Goal: Task Accomplishment & Management: Complete application form

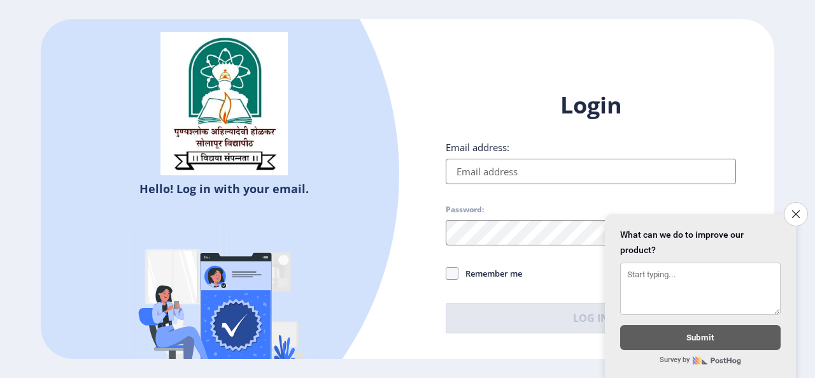
click at [538, 176] on input "Email address:" at bounding box center [591, 171] width 290 height 25
type input "[EMAIL_ADDRESS][DOMAIN_NAME]"
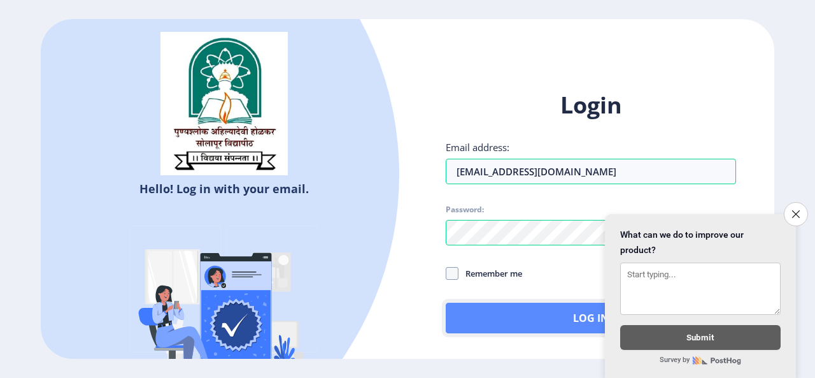
click at [475, 305] on button "Log In" at bounding box center [591, 317] width 290 height 31
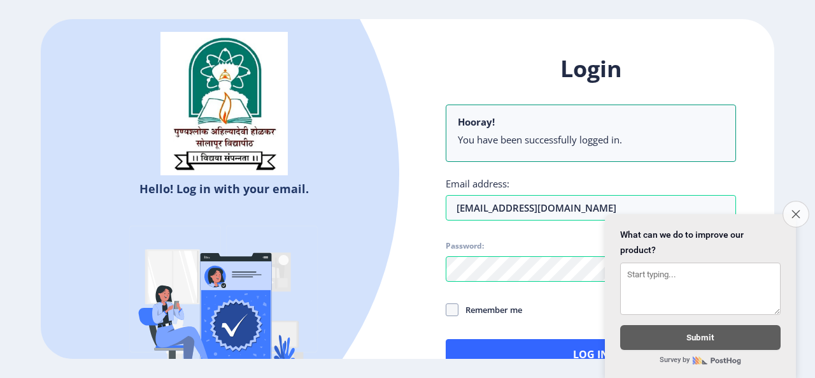
click at [789, 208] on button "Close survey" at bounding box center [795, 214] width 27 height 27
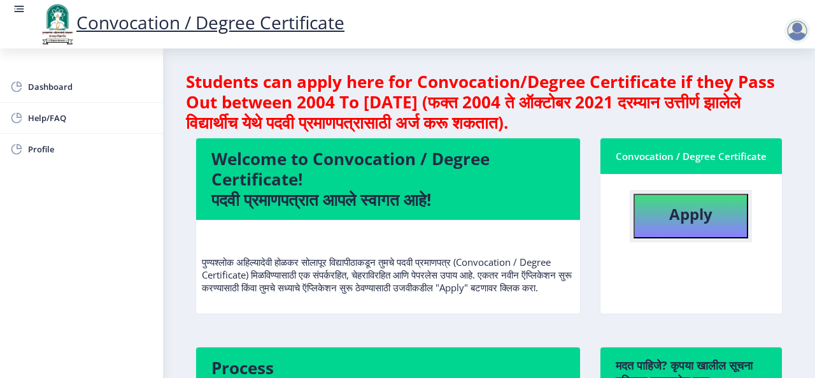
click at [670, 223] on b "Apply" at bounding box center [690, 213] width 43 height 21
select select
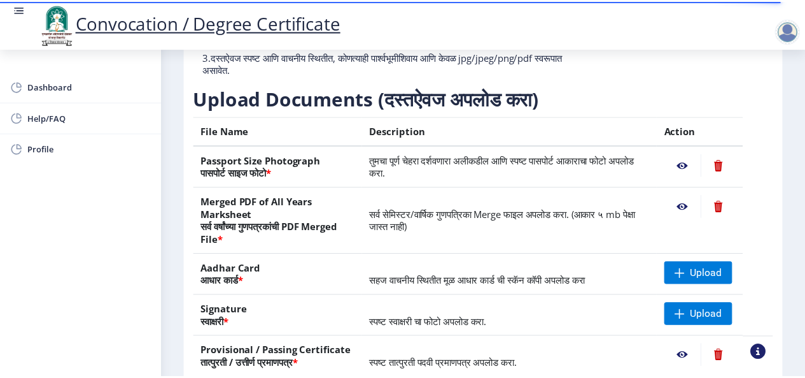
scroll to position [200, 0]
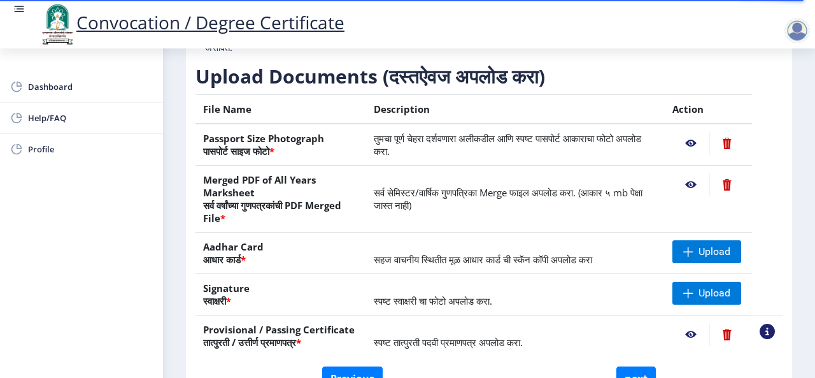
click at [684, 143] on nb-action at bounding box center [690, 143] width 37 height 23
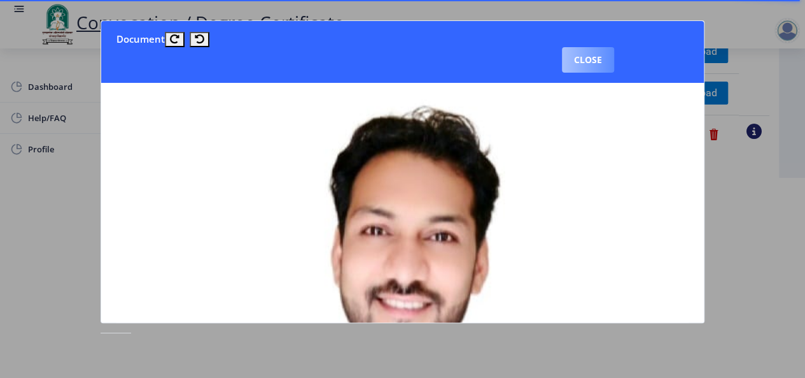
click at [602, 64] on button "Close" at bounding box center [588, 59] width 52 height 25
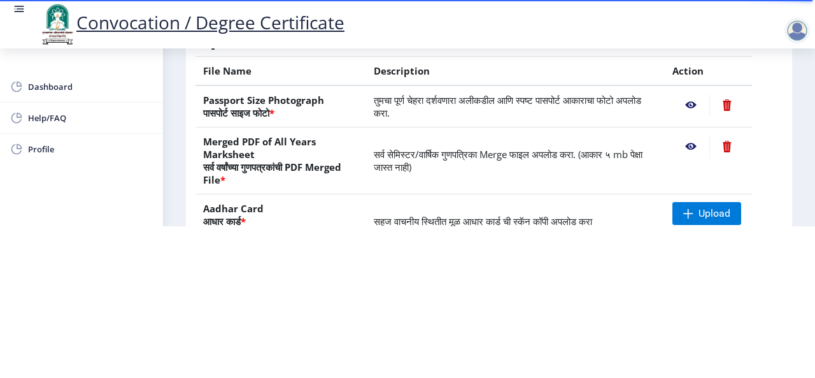
scroll to position [78, 0]
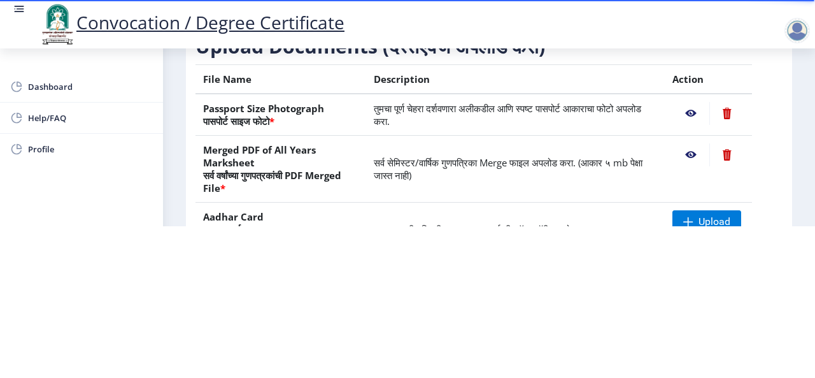
click at [691, 150] on nb-action at bounding box center [690, 154] width 37 height 23
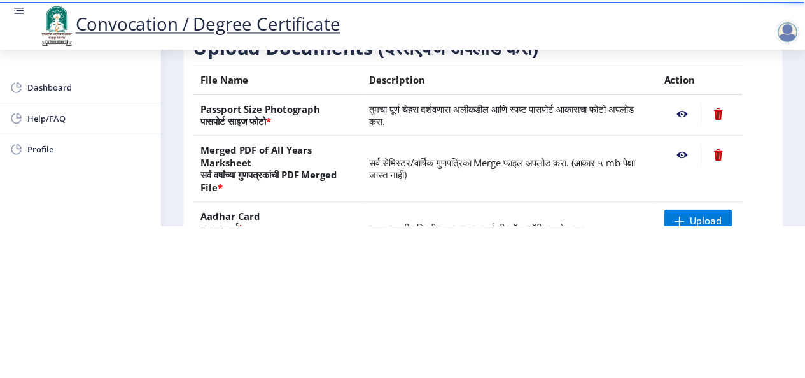
scroll to position [0, 0]
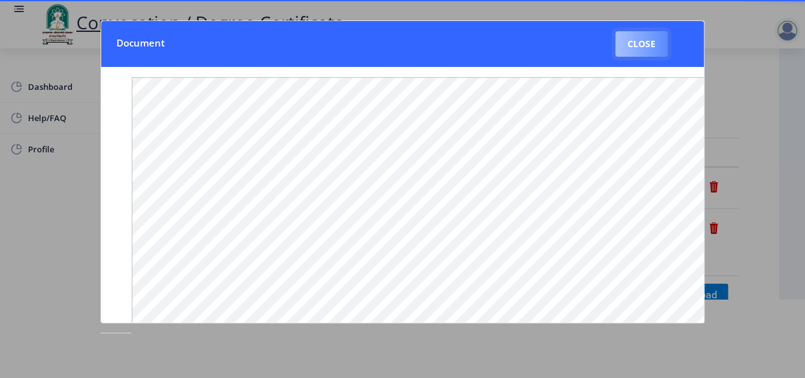
click at [642, 44] on button "Close" at bounding box center [642, 43] width 52 height 25
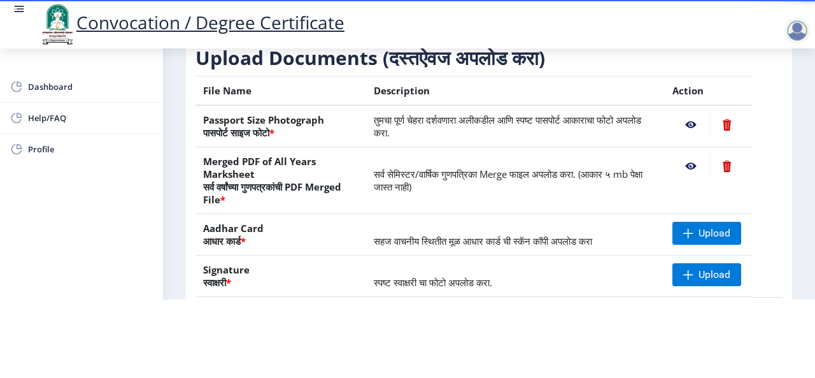
scroll to position [157, 0]
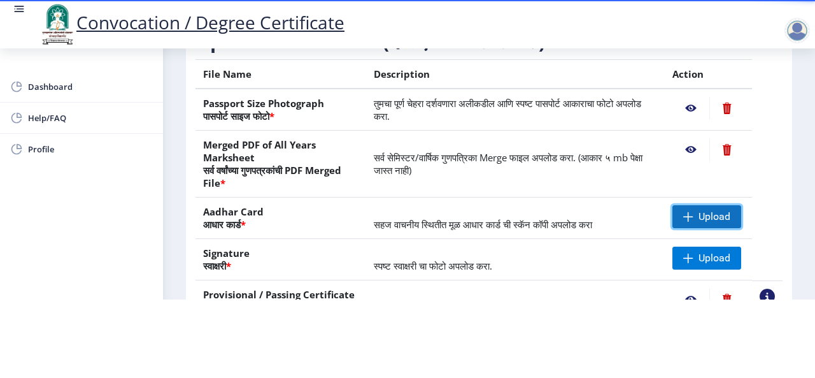
click at [684, 215] on span at bounding box center [688, 216] width 10 height 10
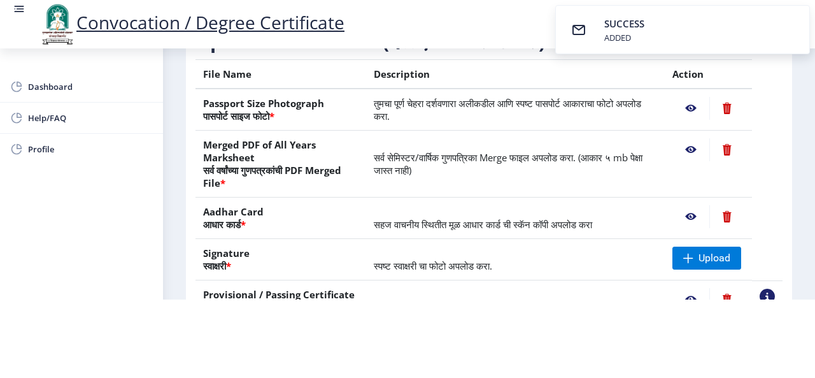
click at [688, 219] on nb-action at bounding box center [690, 216] width 37 height 23
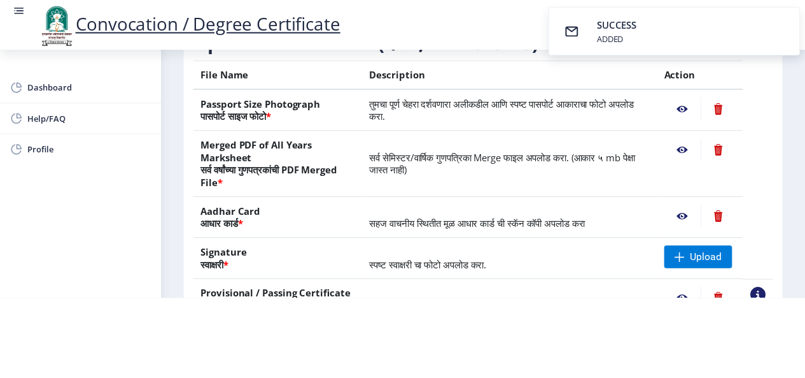
scroll to position [0, 0]
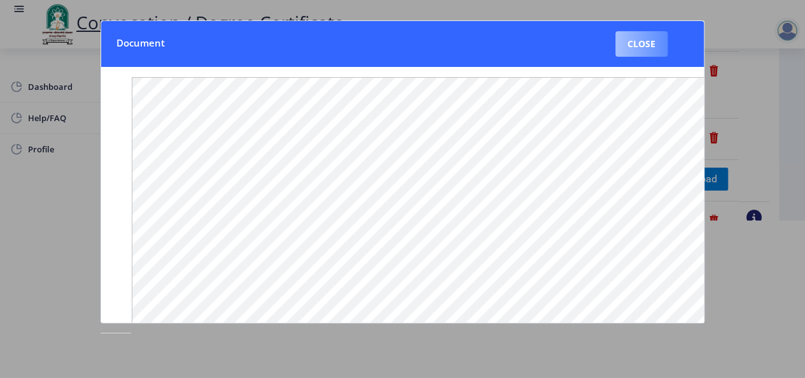
click at [646, 44] on button "Close" at bounding box center [642, 43] width 52 height 25
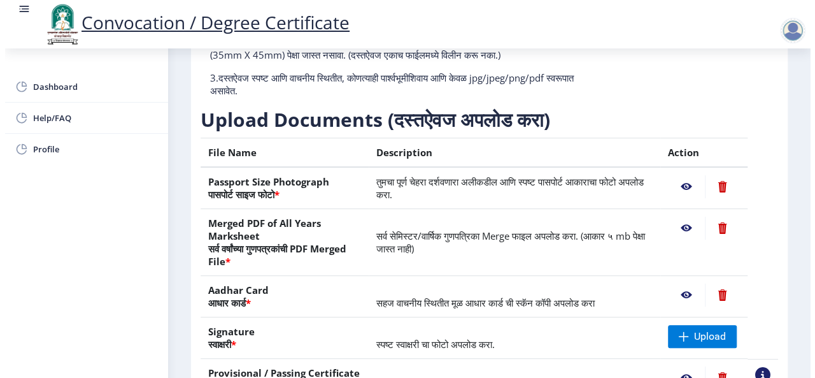
scroll to position [152, 0]
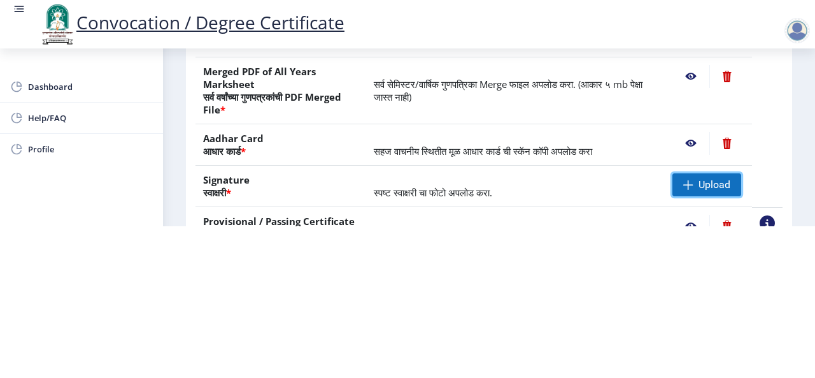
click at [698, 178] on span "Upload" at bounding box center [714, 184] width 32 height 13
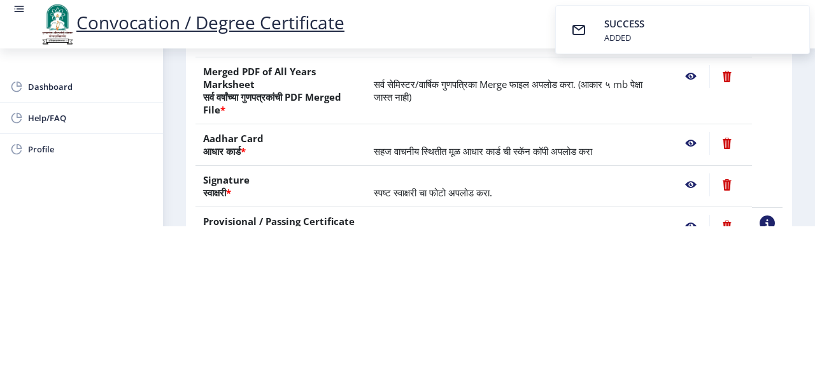
click at [728, 184] on nb-action at bounding box center [726, 184] width 35 height 23
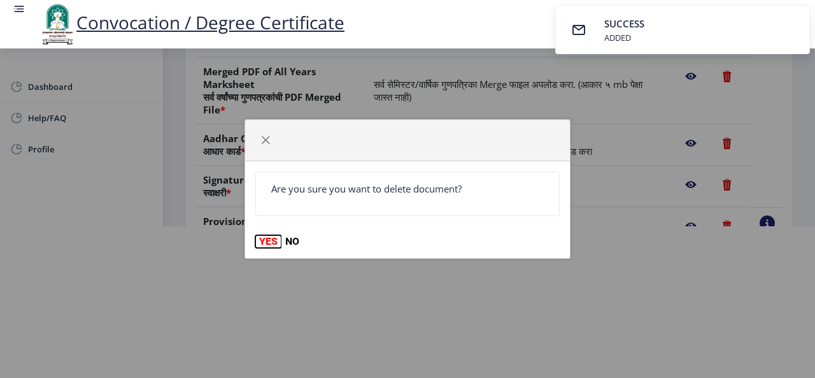
click at [266, 243] on button "YES" at bounding box center [268, 241] width 26 height 13
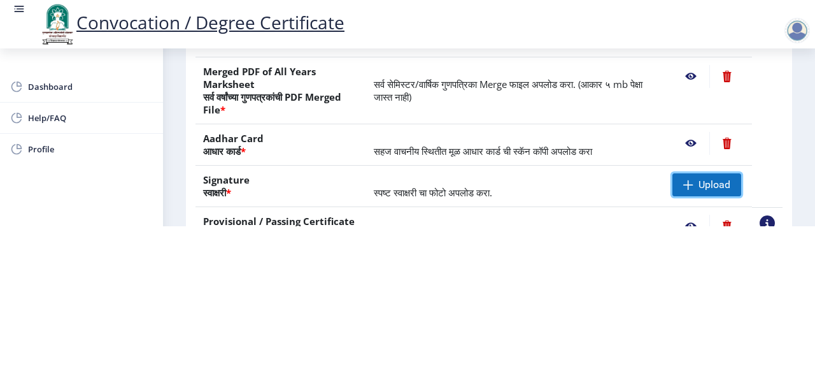
click at [698, 180] on span "Upload" at bounding box center [714, 184] width 32 height 13
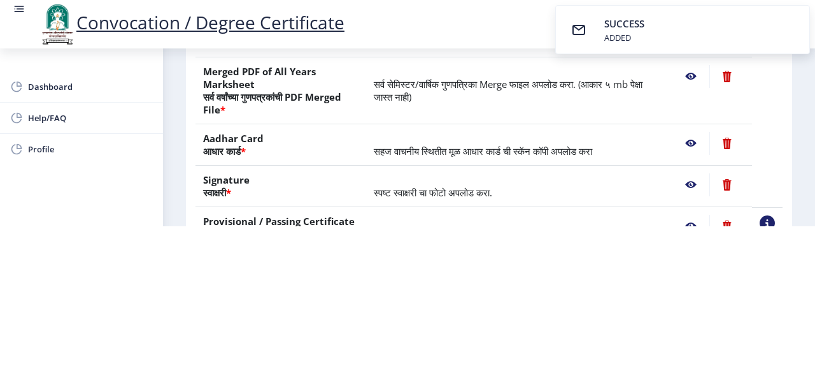
click at [686, 185] on nb-action at bounding box center [690, 184] width 37 height 23
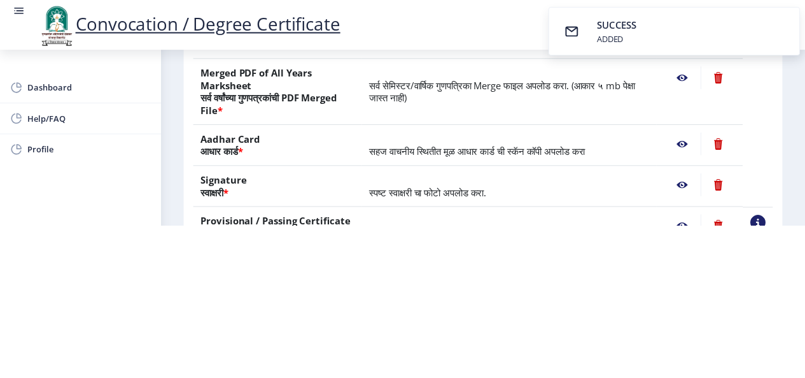
scroll to position [0, 0]
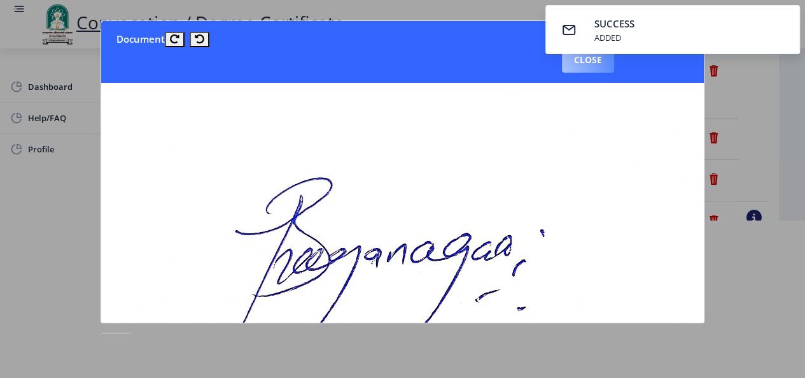
click at [586, 59] on button "Close" at bounding box center [588, 59] width 52 height 25
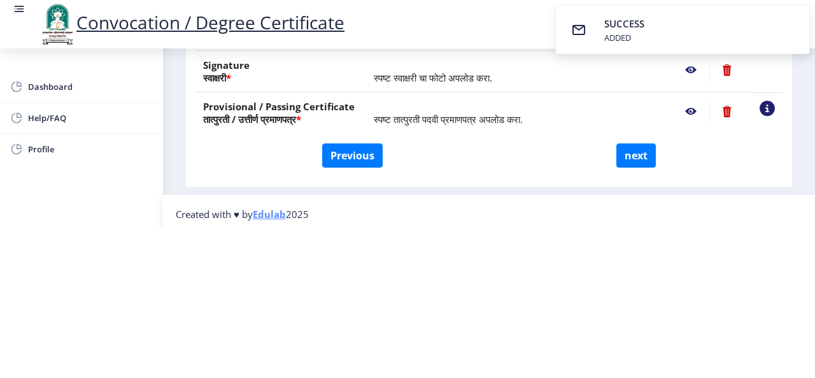
scroll to position [276, 0]
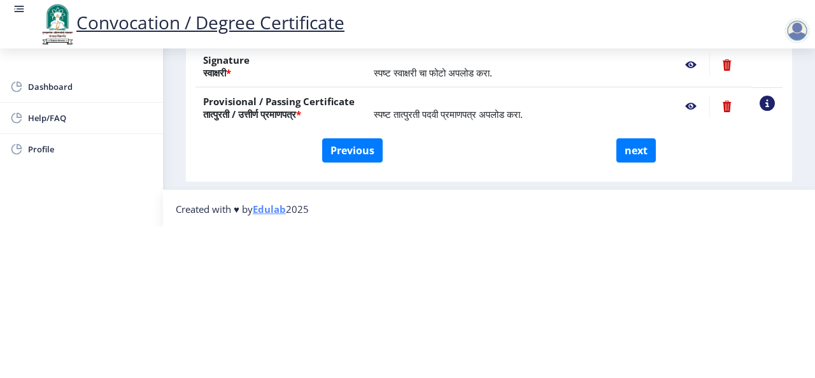
click at [689, 106] on nb-action at bounding box center [690, 106] width 37 height 23
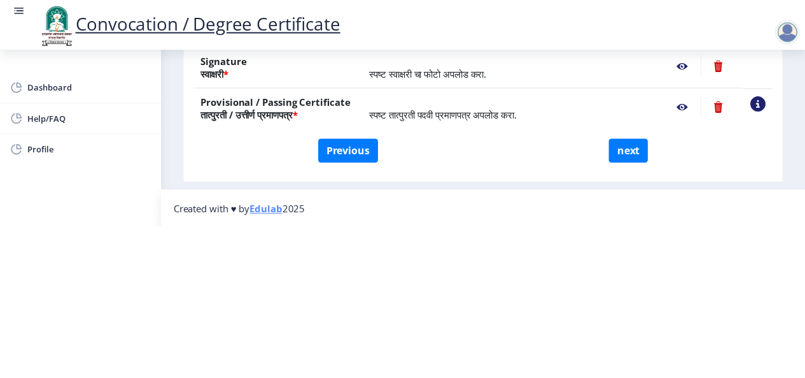
scroll to position [0, 0]
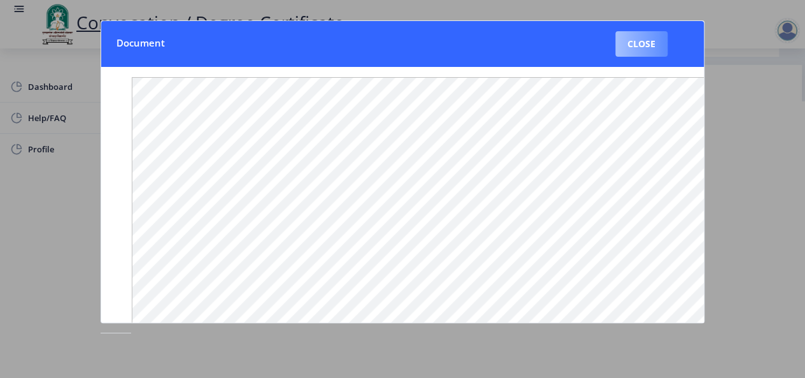
click at [648, 46] on button "Close" at bounding box center [642, 43] width 52 height 25
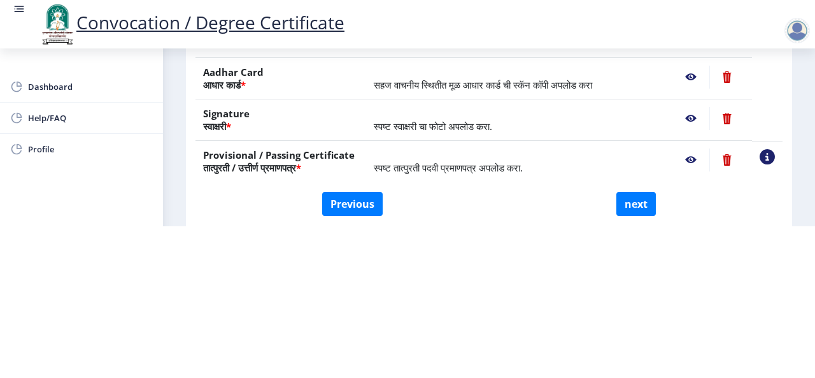
scroll to position [276, 0]
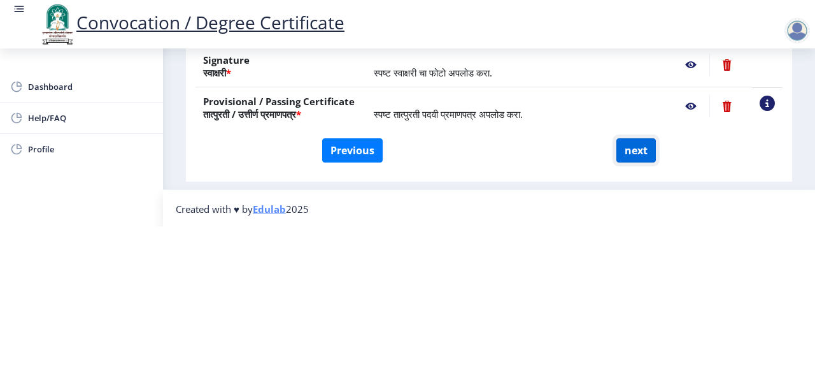
click at [635, 150] on button "next" at bounding box center [635, 150] width 39 height 24
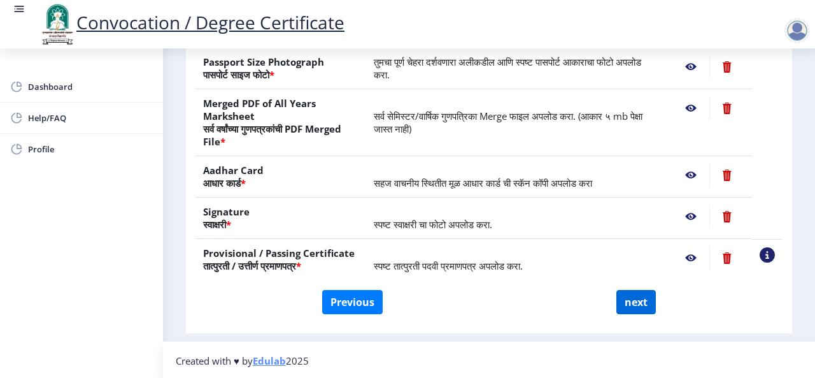
scroll to position [0, 0]
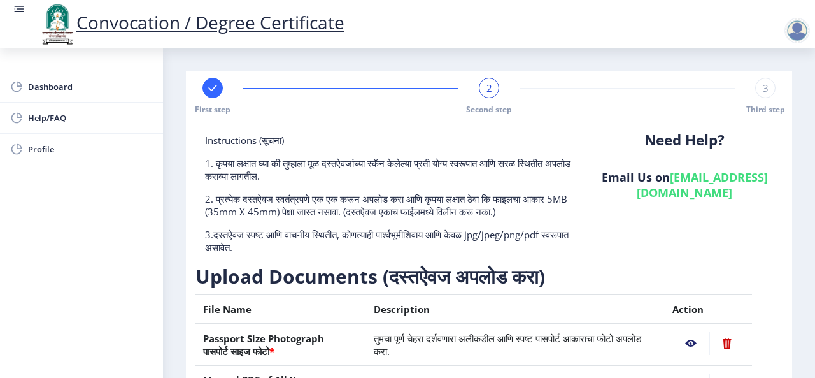
select select
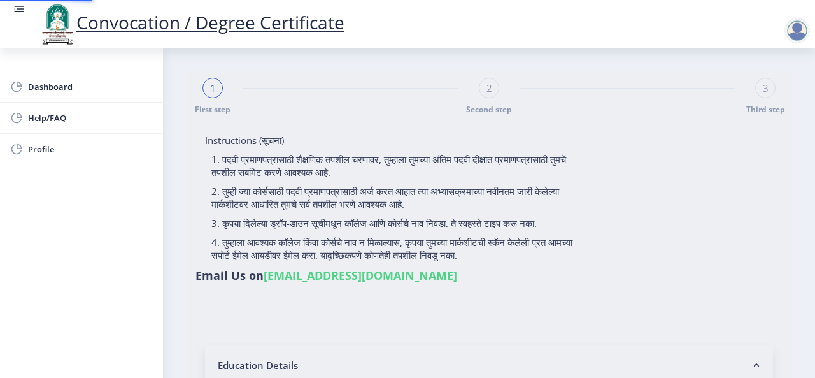
select select
type input "2008032500152255"
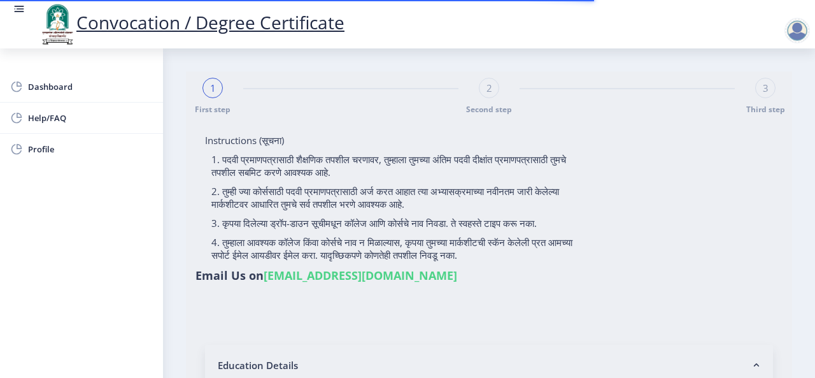
select select "Regular"
select select "2011"
select select "May"
select select "FIRST CLASS"
type input "15024"
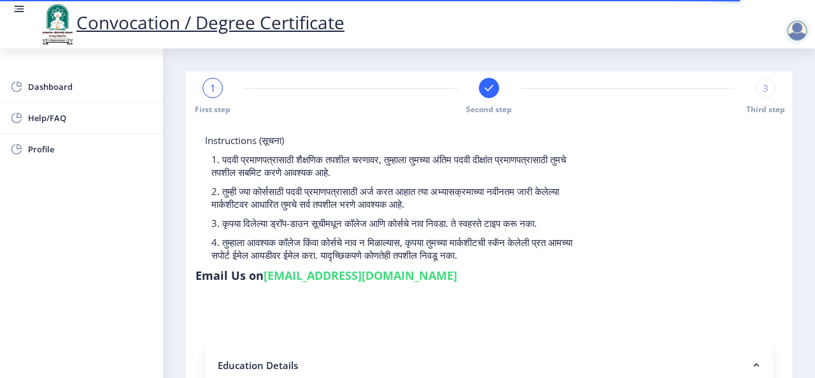
select select
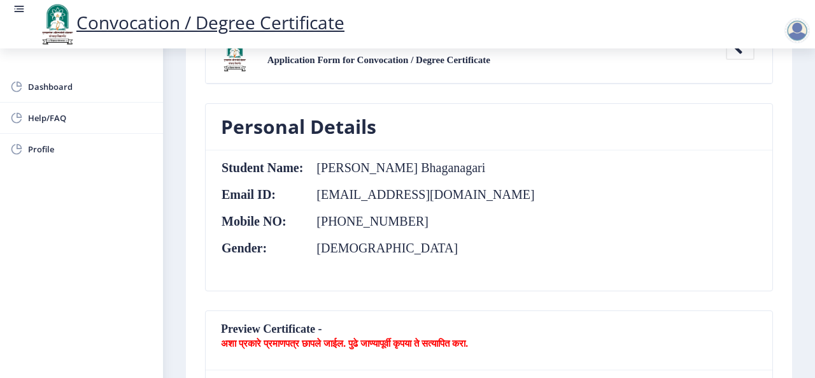
scroll to position [444, 0]
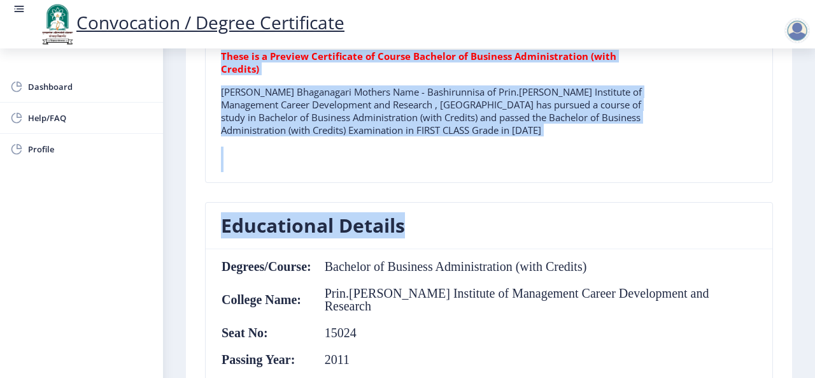
drag, startPoint x: 806, startPoint y: 174, endPoint x: 801, endPoint y: 216, distance: 43.0
click at [801, 216] on nb-layout-column "First step Second step 3 Third step Solapur University Application Form for Con…" at bounding box center [489, 328] width 652 height 1447
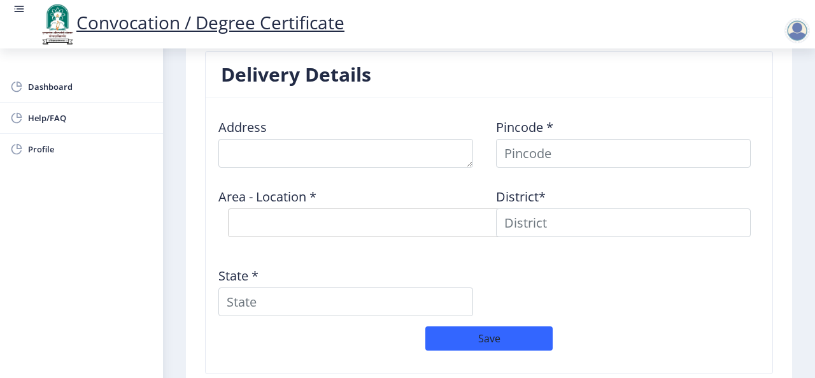
scroll to position [1055, 0]
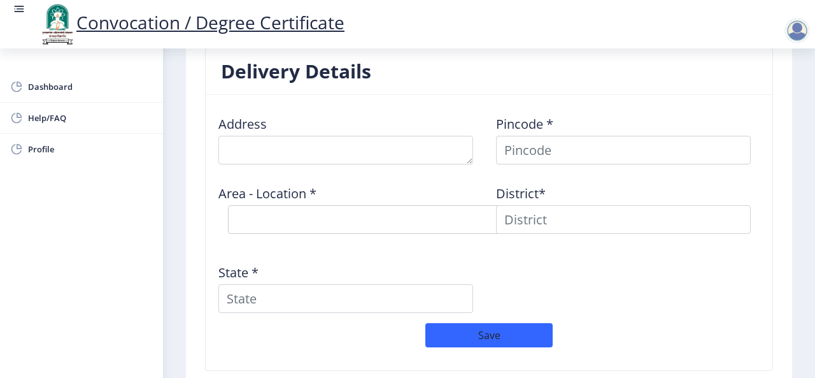
click at [288, 279] on div "State *" at bounding box center [350, 282] width 278 height 59
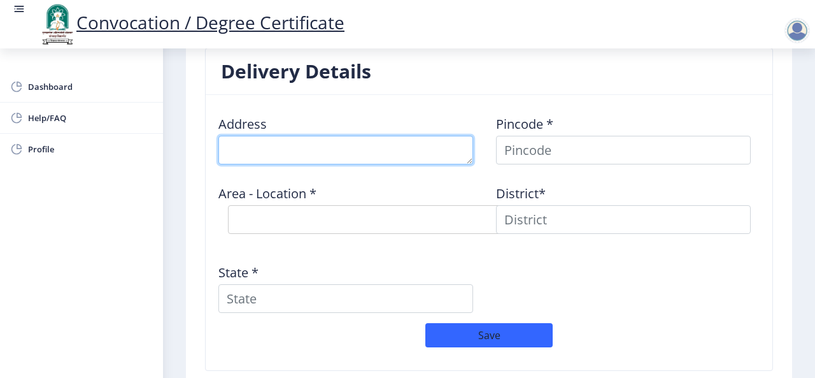
click at [285, 155] on textarea at bounding box center [345, 150] width 255 height 29
type textarea "Flat No 29 3rd Floor Kamaldeep Gardens CHS B -2 Kondhwa"
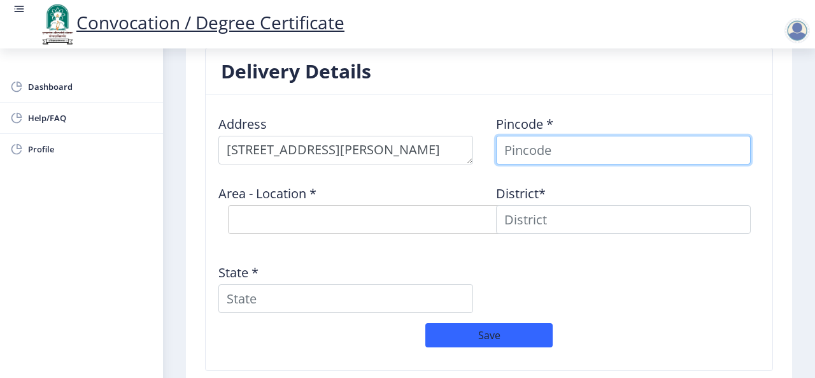
click at [526, 143] on input at bounding box center [623, 150] width 255 height 29
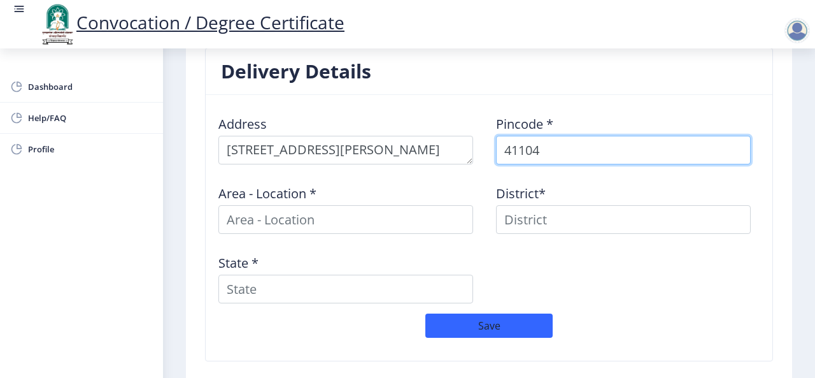
type input "411048"
select select "5: Object"
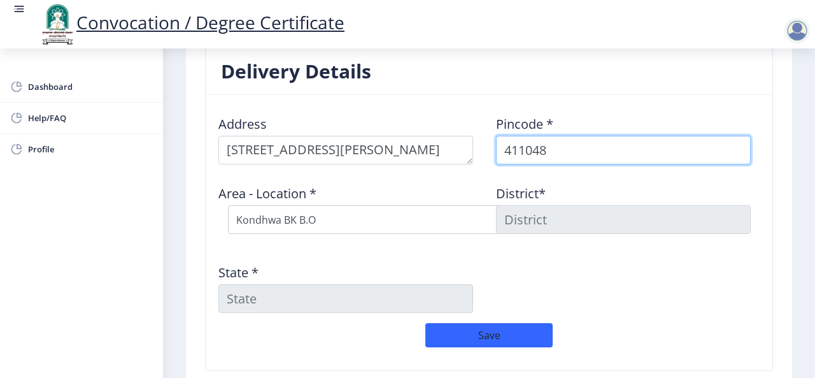
type input "411048"
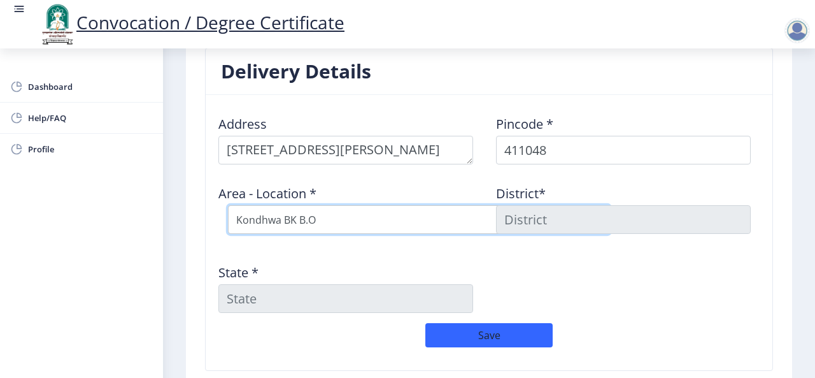
click at [394, 223] on select "Select Area Location Kondhwa BK B.O Kondhwa KH B.O Kondhwa Lh B.O N I B M S.O" at bounding box center [419, 219] width 382 height 29
select select "6: Object"
click at [228, 205] on select "Select Area Location Kondhwa BK B.O Kondhwa KH B.O Kondhwa Lh B.O N I B M S.O" at bounding box center [419, 219] width 382 height 29
type input "Pune"
type input "[GEOGRAPHIC_DATA]"
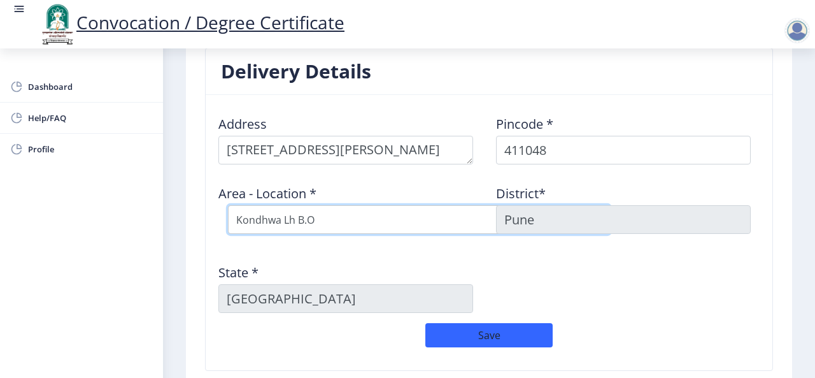
select select "6: Object"
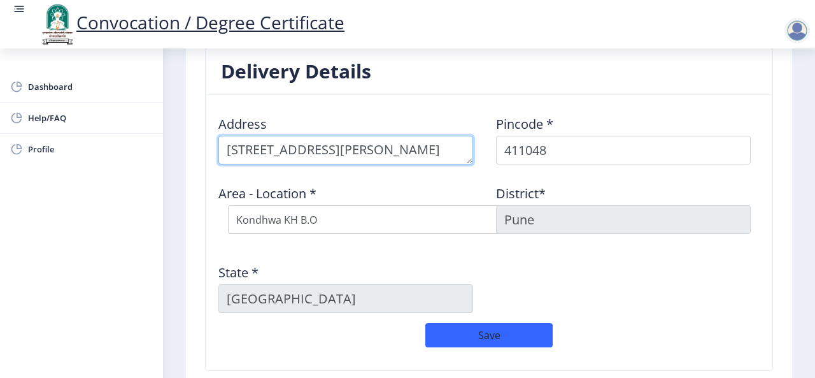
click at [433, 152] on textarea at bounding box center [345, 150] width 255 height 29
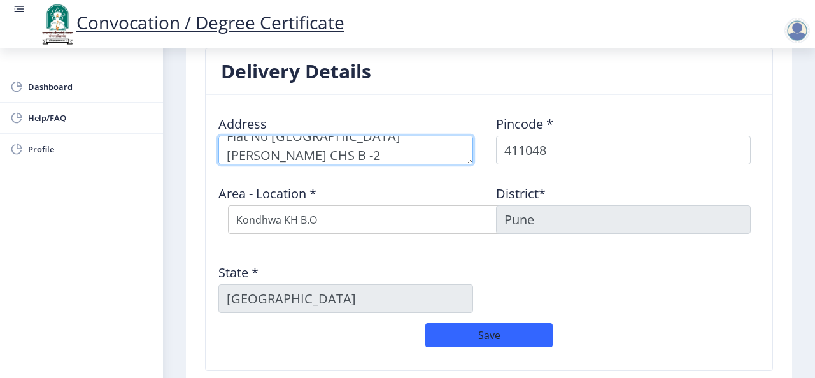
scroll to position [32, 0]
type textarea "Flat No [GEOGRAPHIC_DATA][PERSON_NAME] CHS B -2 Kondhwa Near Sheetal Petrol Pump"
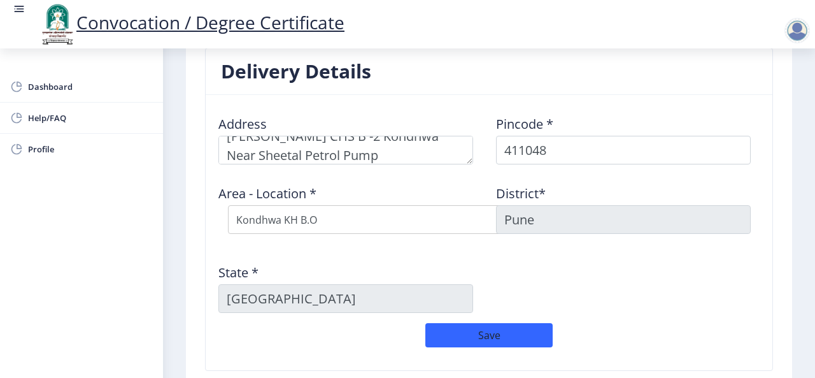
drag, startPoint x: 800, startPoint y: 166, endPoint x: 814, endPoint y: 215, distance: 50.4
click at [814, 215] on div "Convocation / Degree Certificate Dashboard Help/FAQ Profile First step Second s…" at bounding box center [407, 189] width 815 height 378
click at [484, 333] on button "Save" at bounding box center [488, 335] width 127 height 24
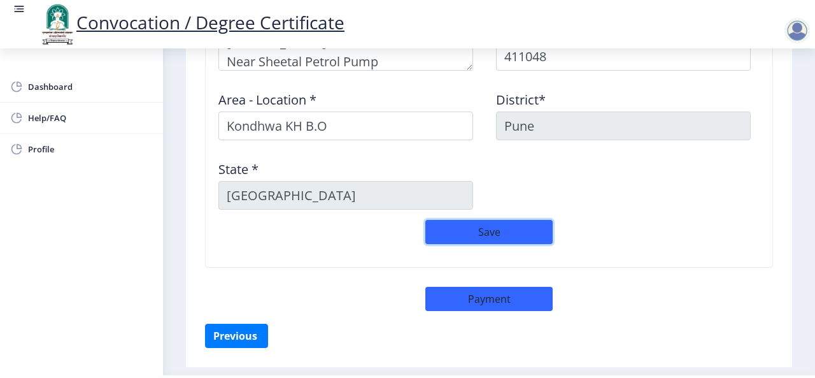
scroll to position [1178, 0]
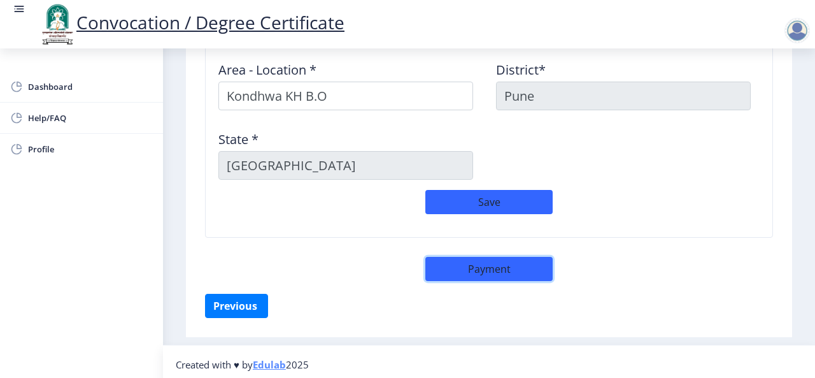
click at [507, 264] on button "Payment" at bounding box center [488, 269] width 127 height 24
select select "sealed"
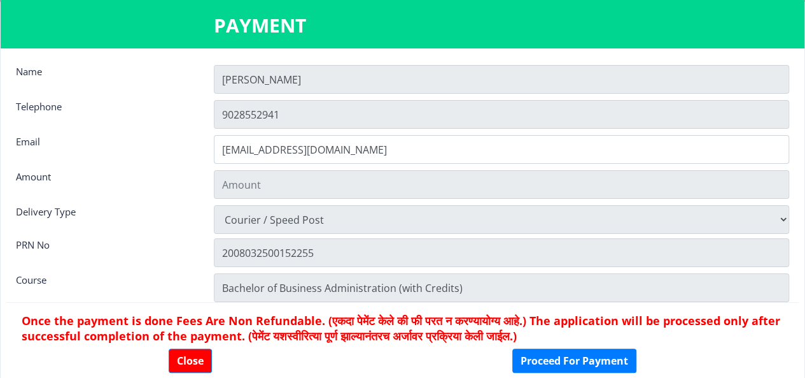
type input "2885"
click at [371, 82] on input "[PERSON_NAME]" at bounding box center [501, 79] width 575 height 29
click at [182, 361] on button "Close" at bounding box center [190, 360] width 43 height 24
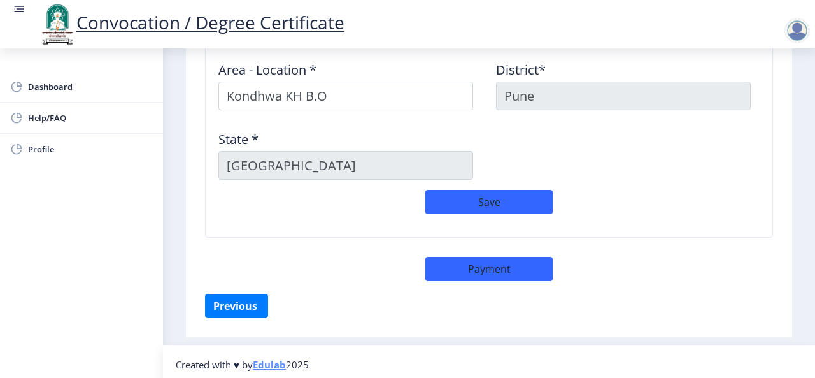
click at [807, 344] on nav "Created with ♥ by Edulab 2025" at bounding box center [489, 363] width 652 height 39
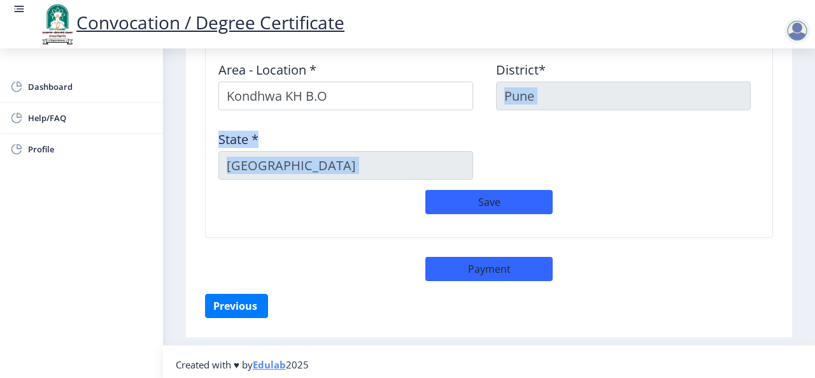
drag, startPoint x: 810, startPoint y: 208, endPoint x: 811, endPoint y: 156, distance: 52.2
click at [505, 265] on button "Payment" at bounding box center [488, 269] width 127 height 24
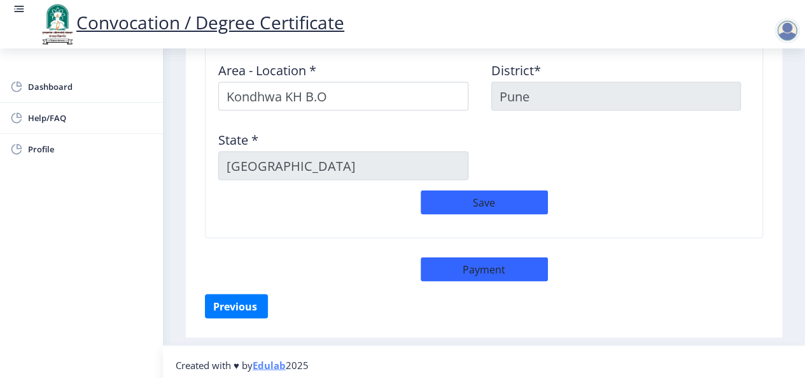
select select "sealed"
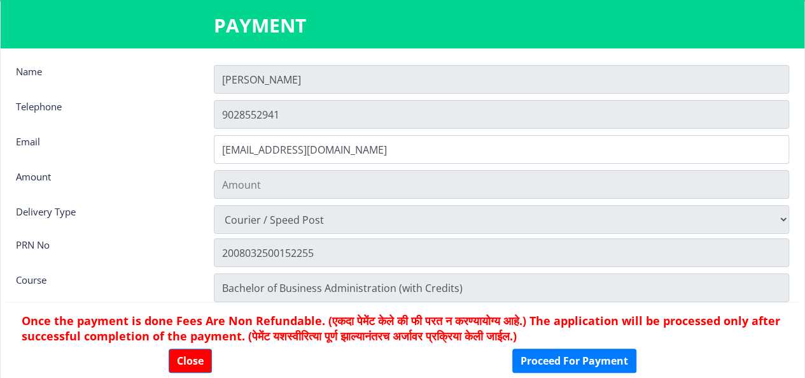
type input "2885"
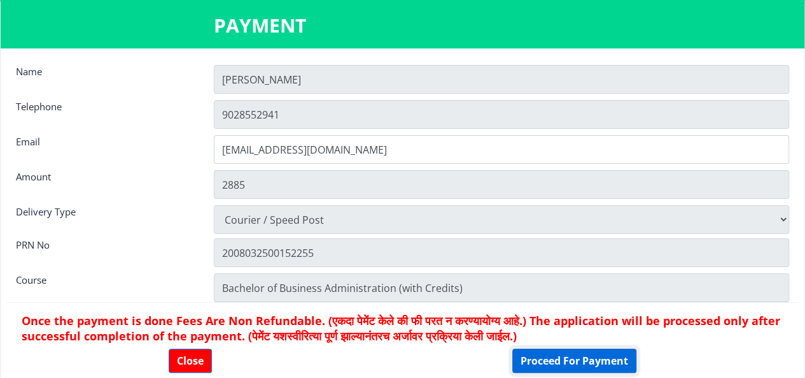
click at [550, 361] on button "Proceed For Payment" at bounding box center [574, 360] width 124 height 24
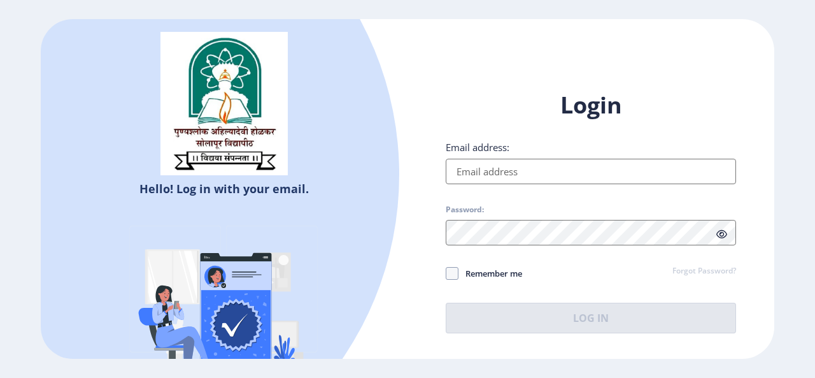
click at [482, 167] on input "Email address:" at bounding box center [591, 171] width 290 height 25
type input "[EMAIL_ADDRESS][DOMAIN_NAME]"
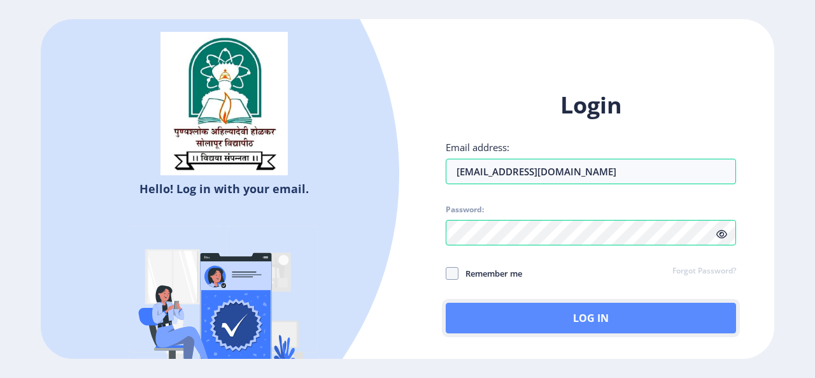
click at [476, 323] on button "Log In" at bounding box center [591, 317] width 290 height 31
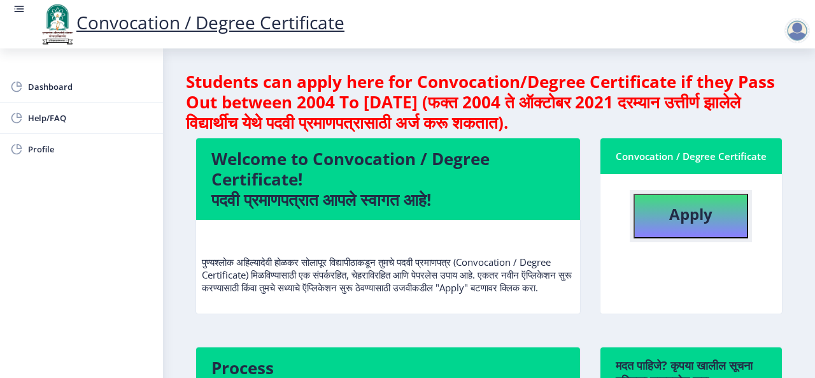
click at [651, 221] on button "Apply" at bounding box center [690, 216] width 115 height 45
select select
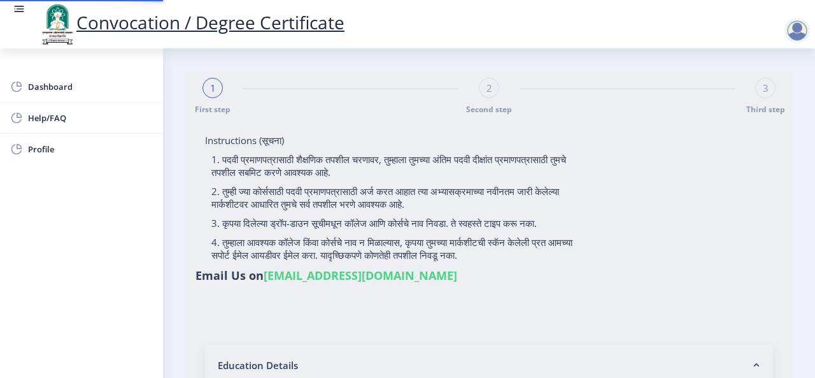
type input "[PERSON_NAME] Bhaganagari"
type input "Bashirunnisa"
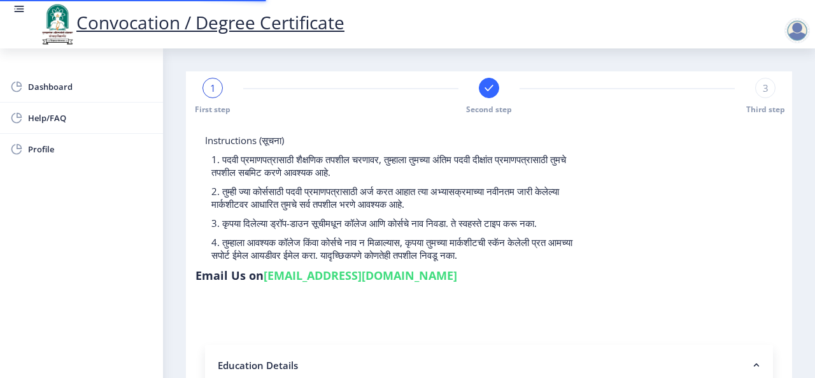
type input "2008032500152255"
select select "Regular"
select select "2011"
select select "May"
select select "FIRST CLASS"
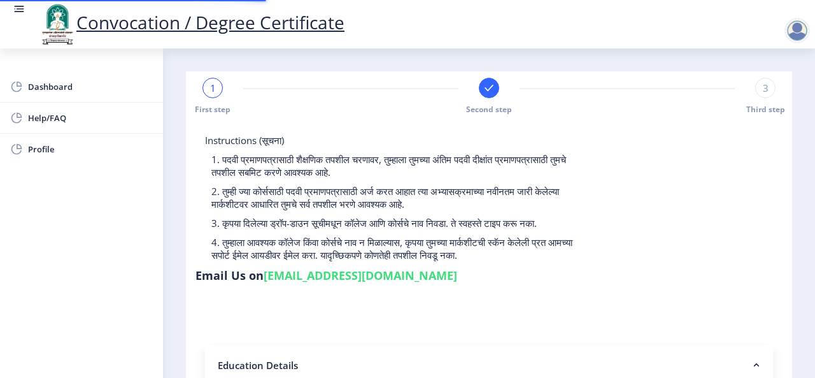
type input "15024"
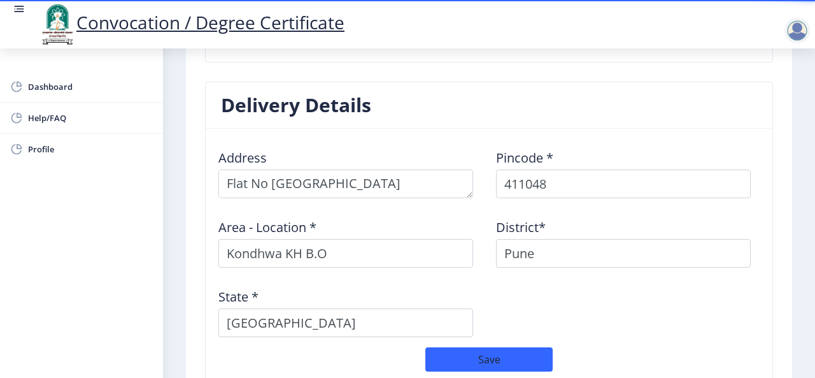
scroll to position [1054, 0]
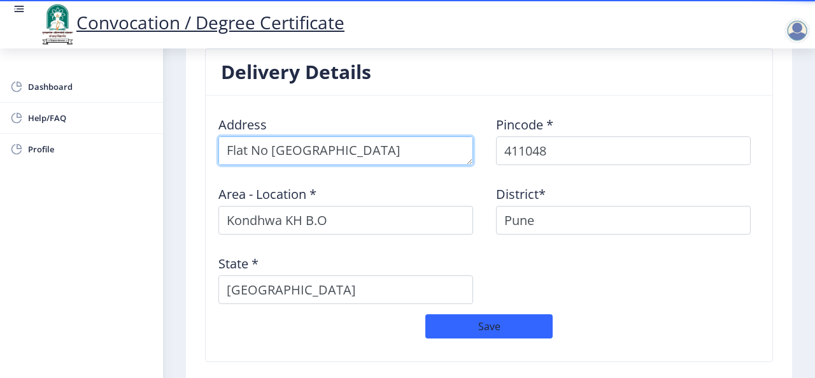
click at [432, 149] on textarea at bounding box center [345, 150] width 255 height 29
drag, startPoint x: 228, startPoint y: 145, endPoint x: 441, endPoint y: 164, distance: 213.5
click at [441, 164] on div "Address Pincode * 411048 Area - Location * [GEOGRAPHIC_DATA]* [GEOGRAPHIC_DATA]…" at bounding box center [488, 210] width 555 height 208
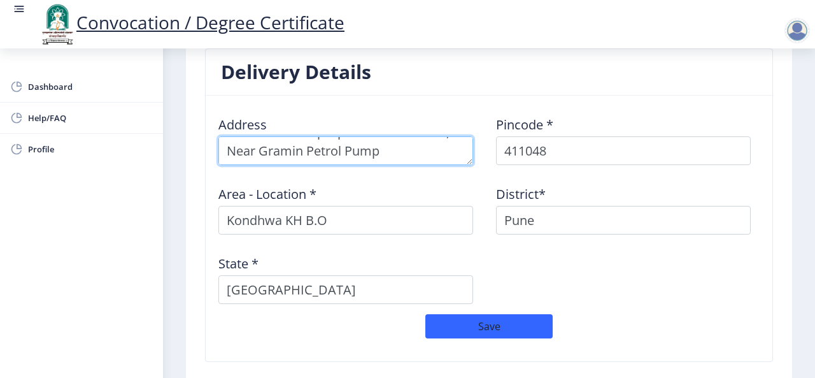
scroll to position [43, 0]
type textarea "42/2/4 New pacha Peth Solapur Behind Achievers Multipurpose Function Hall, Near…"
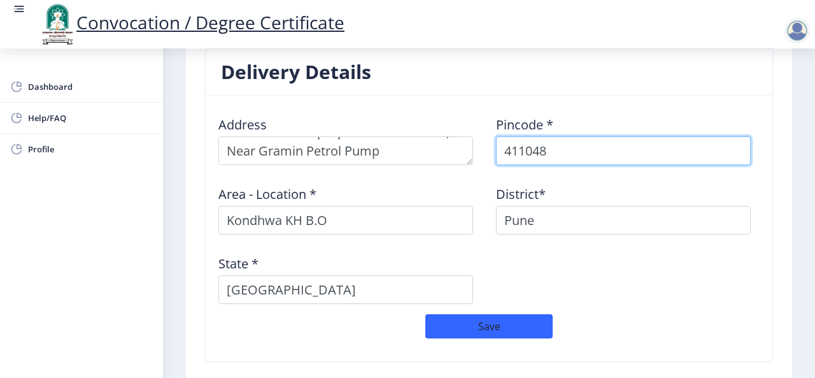
drag, startPoint x: 592, startPoint y: 136, endPoint x: 497, endPoint y: 159, distance: 98.4
click at [497, 159] on input "411048" at bounding box center [623, 150] width 255 height 29
type input "413005"
select select
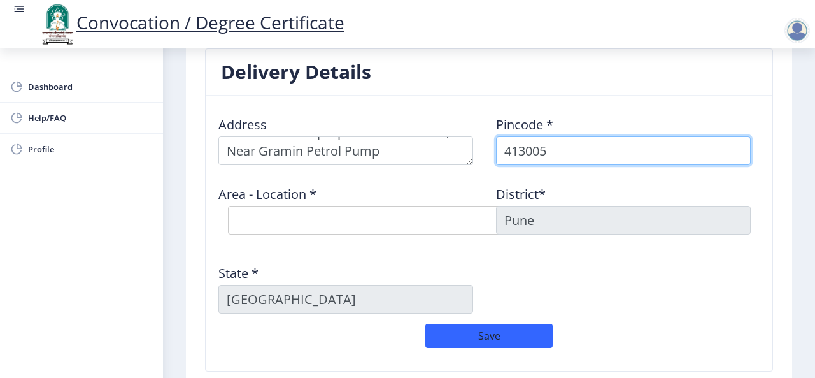
type input "413005"
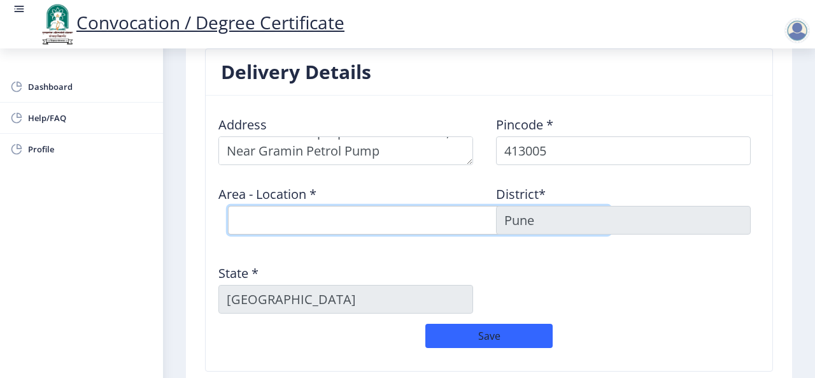
click at [380, 215] on select "Select Area Location [GEOGRAPHIC_DATA] Peth [GEOGRAPHIC_DATA] [GEOGRAPHIC_DATA]…" at bounding box center [419, 220] width 382 height 29
select select "1: Object"
click at [228, 206] on select "Select Area Location [GEOGRAPHIC_DATA] Peth [GEOGRAPHIC_DATA] [GEOGRAPHIC_DATA]…" at bounding box center [419, 220] width 382 height 29
type input "SOLAPUR"
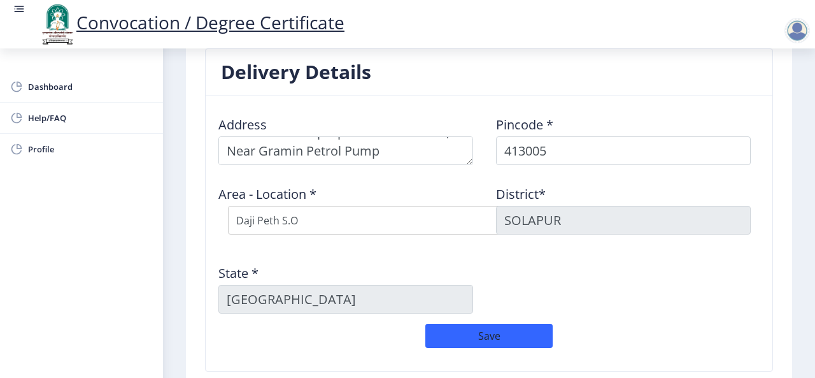
click at [388, 267] on div "State * [GEOGRAPHIC_DATA]" at bounding box center [350, 283] width 278 height 59
click at [488, 333] on button "Save" at bounding box center [488, 335] width 127 height 24
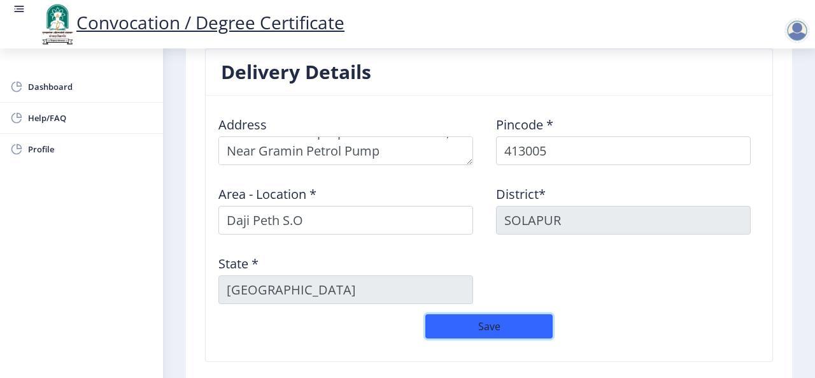
click at [463, 325] on button "Save" at bounding box center [488, 326] width 127 height 24
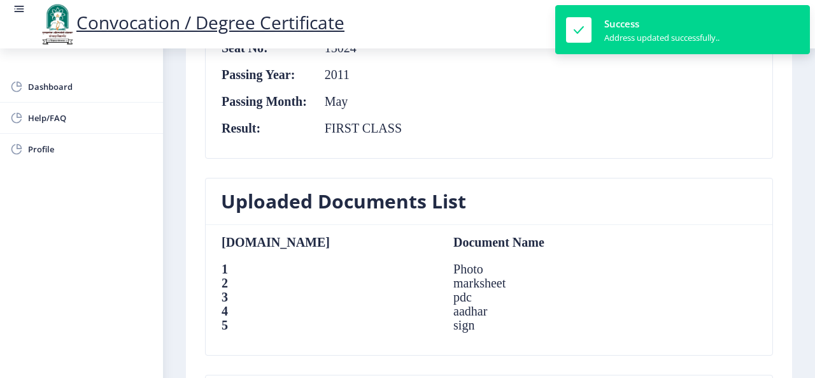
scroll to position [724, 0]
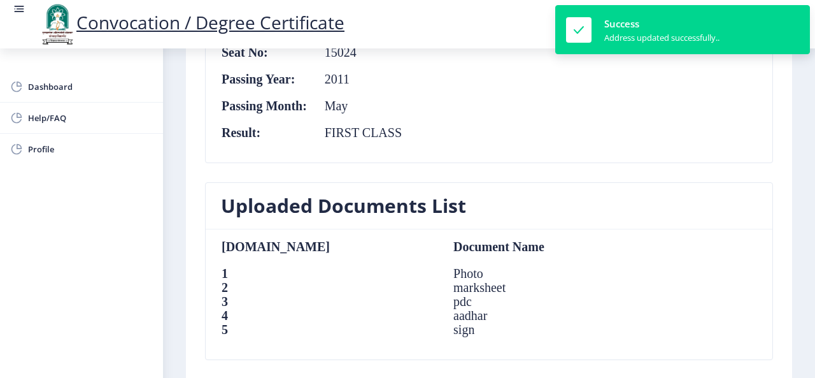
click at [808, 263] on nb-layout-column "First step Second step 3 Third step Solapur University Application Form for Con…" at bounding box center [489, 62] width 652 height 1474
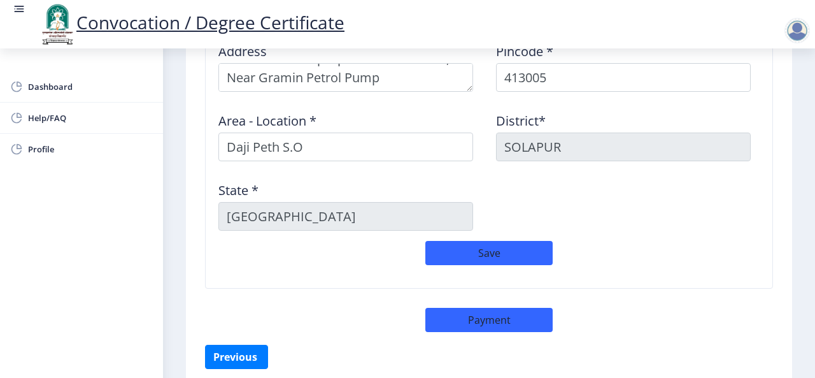
scroll to position [1178, 0]
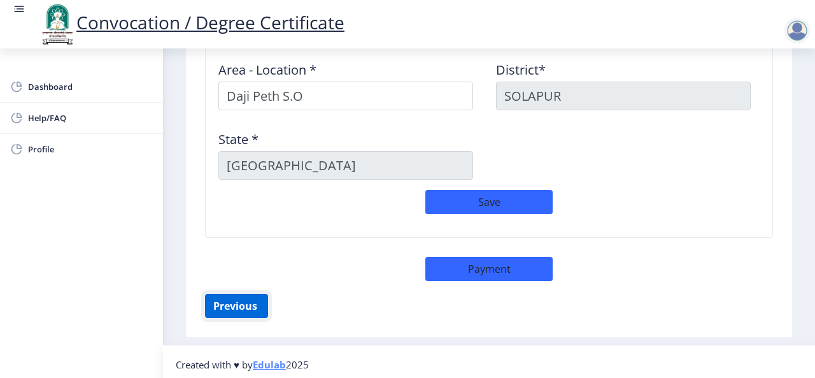
click at [246, 300] on button "Previous ‍" at bounding box center [236, 305] width 63 height 24
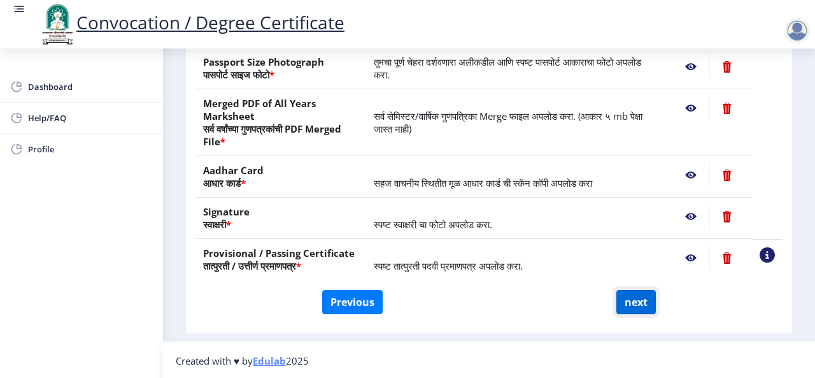
click at [632, 293] on button "next" at bounding box center [635, 302] width 39 height 24
select select
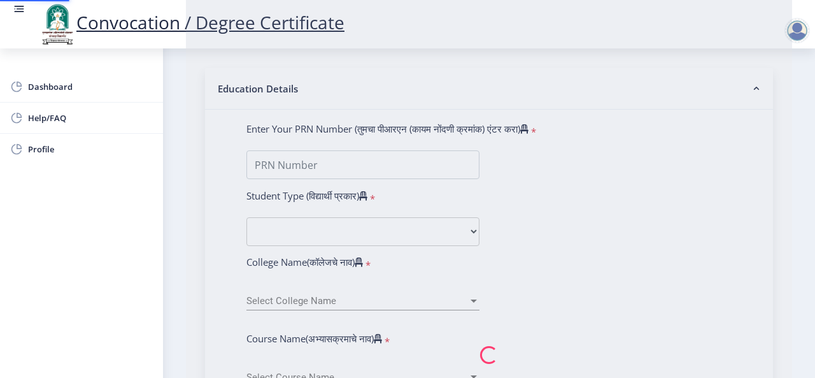
type input "[PERSON_NAME] Bhaganagari"
type input "Bashirunnisa"
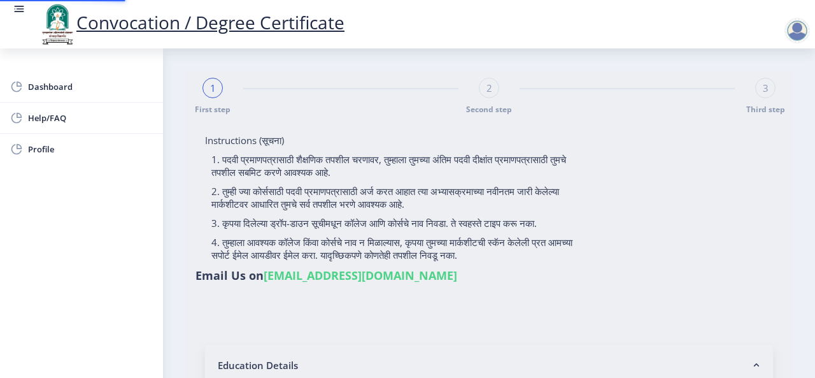
select select
type input "[PERSON_NAME] Bhaganagari"
type input "Bashirunnisa"
select select
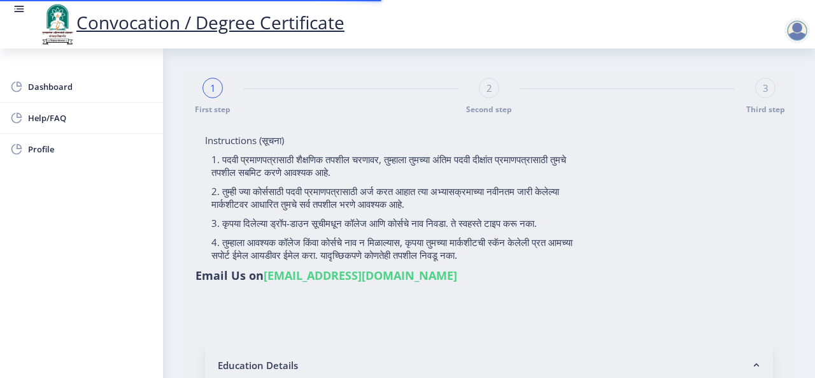
select select
type input "[PERSON_NAME] Bhaganagari"
type input "Bashirunnisa"
type input "2008032500152255"
select select "Regular"
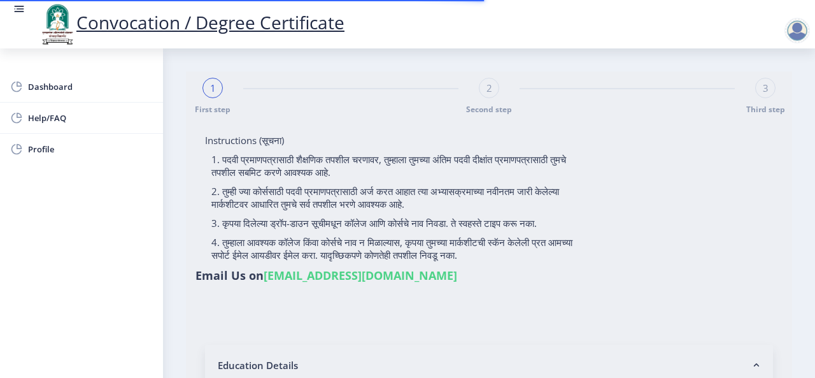
select select "2011"
select select "May"
select select "FIRST CLASS"
type input "15024"
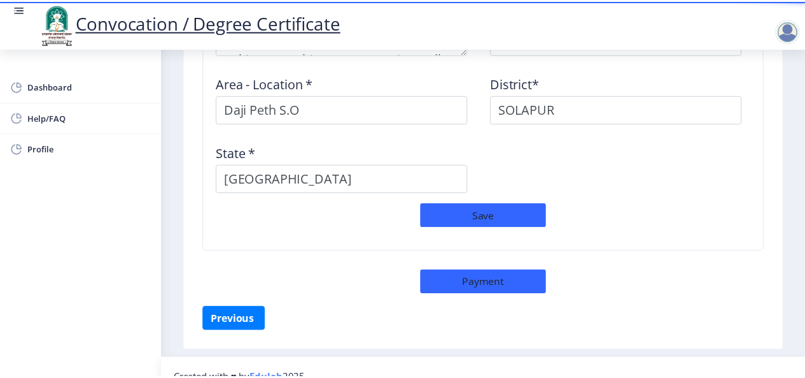
scroll to position [1178, 0]
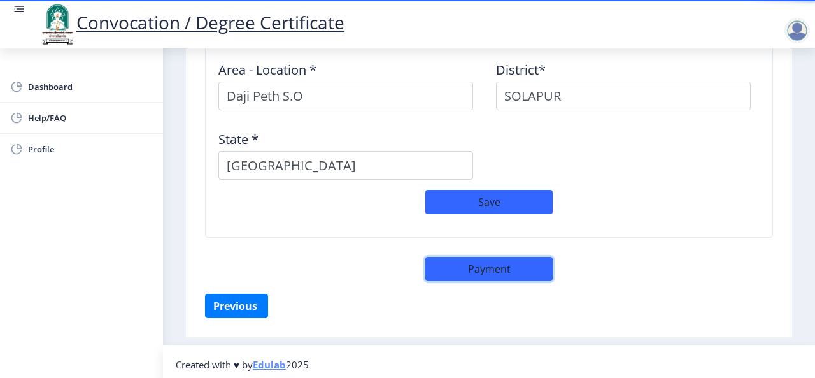
click at [515, 267] on button "Payment" at bounding box center [488, 269] width 127 height 24
select select "sealed"
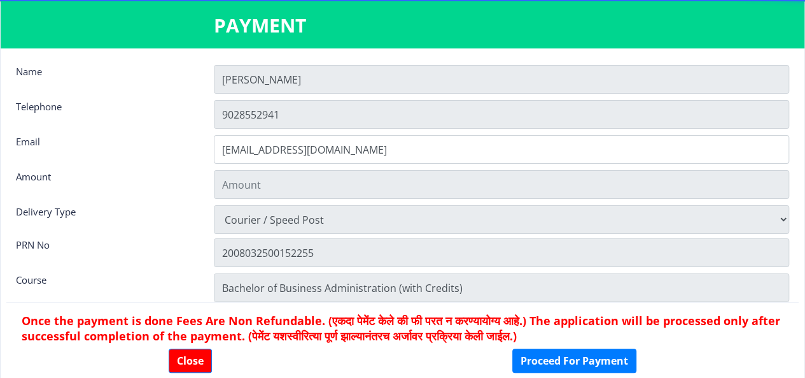
type input "2885"
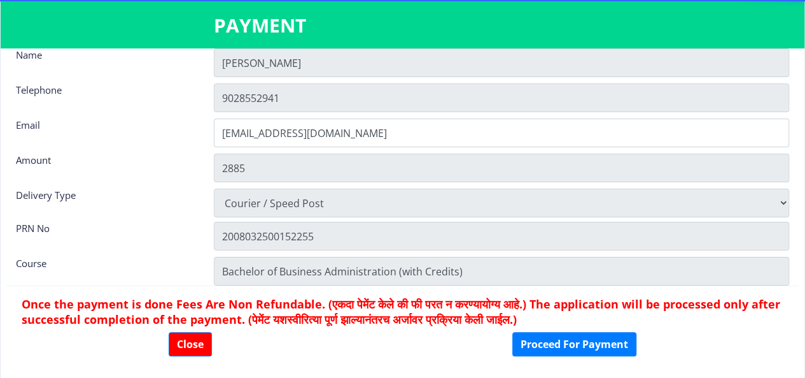
scroll to position [0, 0]
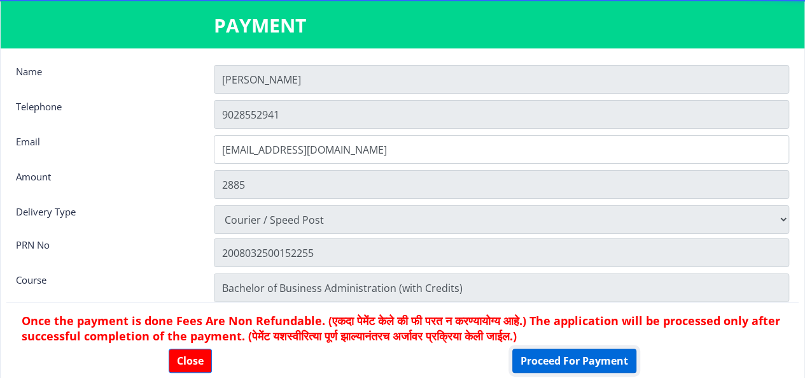
click at [567, 357] on button "Proceed For Payment" at bounding box center [574, 360] width 124 height 24
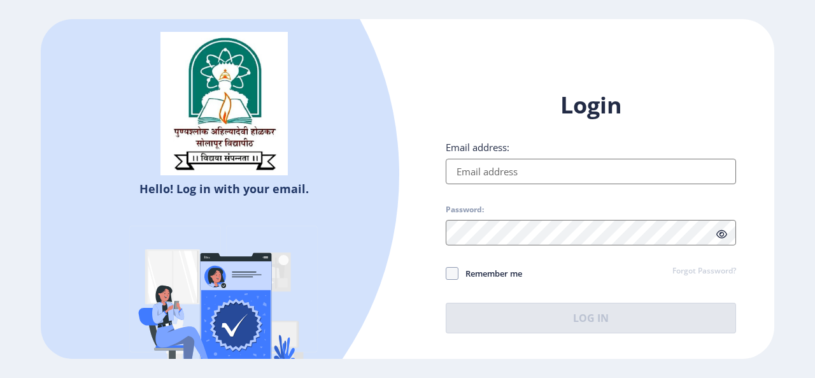
click at [484, 181] on input "Email address:" at bounding box center [591, 171] width 290 height 25
type input "[EMAIL_ADDRESS][DOMAIN_NAME]"
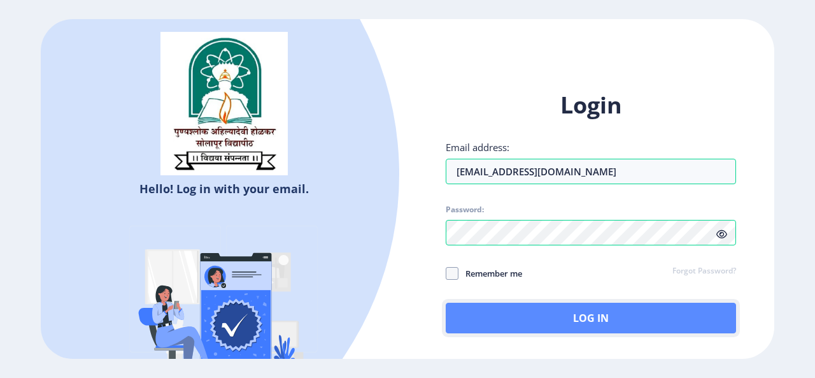
click at [500, 306] on button "Log In" at bounding box center [591, 317] width 290 height 31
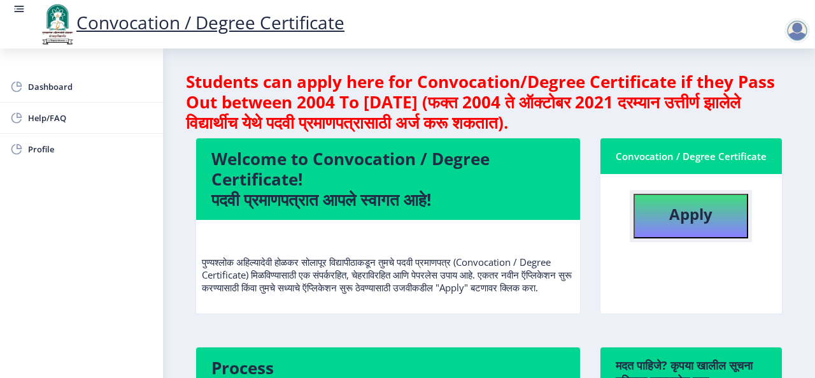
click at [723, 209] on button "Apply" at bounding box center [690, 216] width 115 height 45
select select
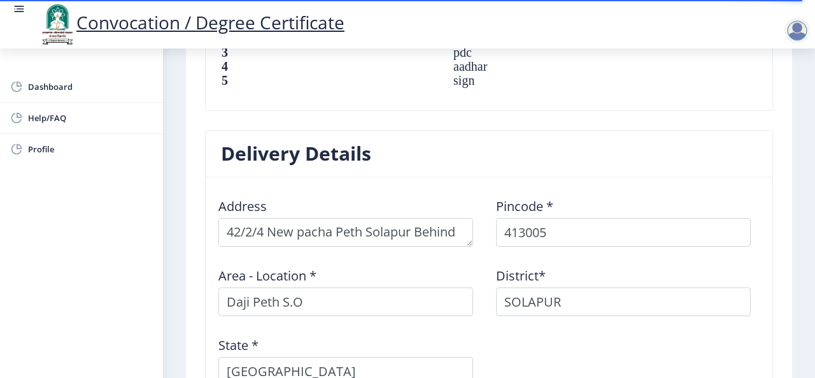
scroll to position [993, 0]
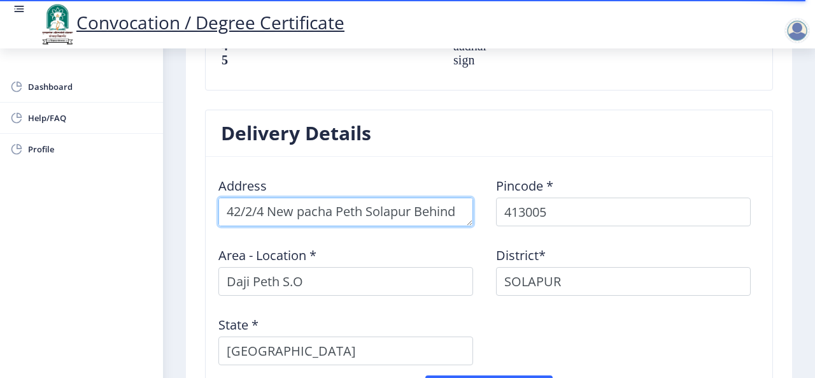
click at [335, 206] on textarea at bounding box center [345, 211] width 255 height 29
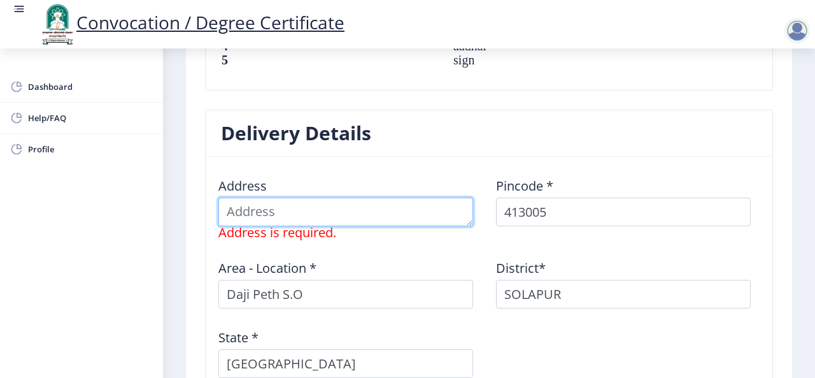
paste textarea "Flat No [GEOGRAPHIC_DATA][PERSON_NAME] CHS B -2 Kondhwa Near Sheetal Petrol Pump"
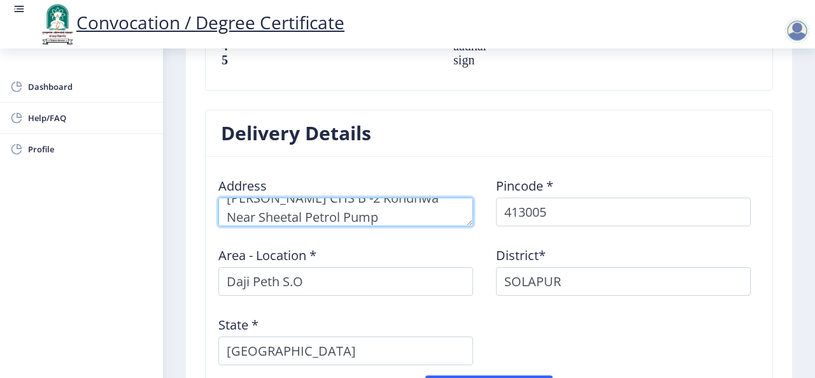
scroll to position [52, 0]
type textarea "Flat No [GEOGRAPHIC_DATA][PERSON_NAME] CHS B -2 Kondhwa Near Sheetal Petrol Pump"
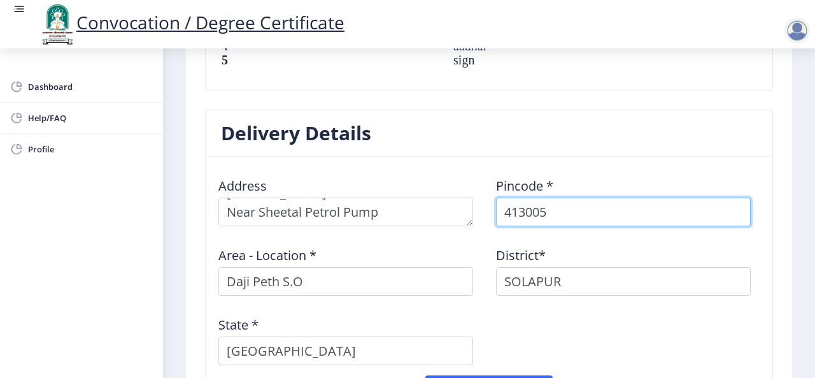
click at [537, 212] on input "413005" at bounding box center [623, 211] width 255 height 29
type input "411048"
select select "5: Object"
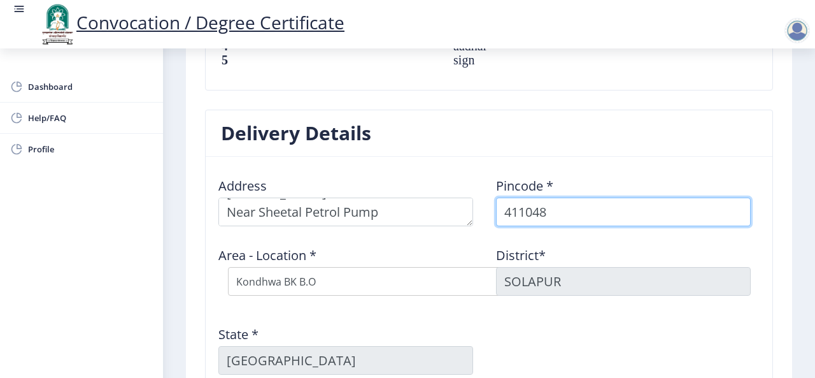
type input "411048"
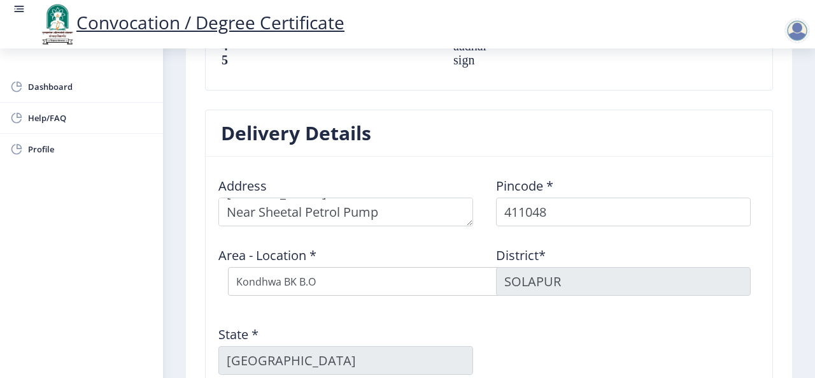
click at [649, 302] on div "Address Pincode * 411048 Area - Location * Select Area Location Kondhwa BK B.O …" at bounding box center [488, 276] width 555 height 218
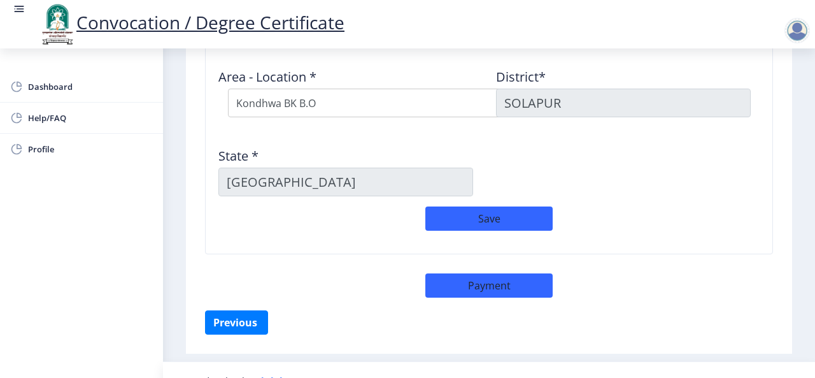
scroll to position [1188, 0]
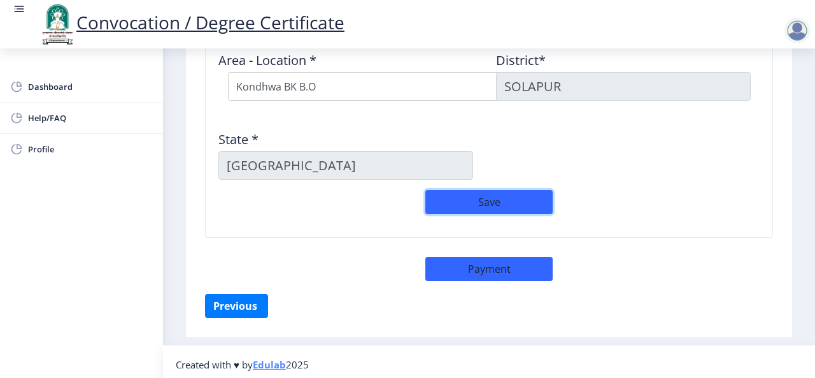
click at [508, 190] on button "Save" at bounding box center [488, 202] width 127 height 24
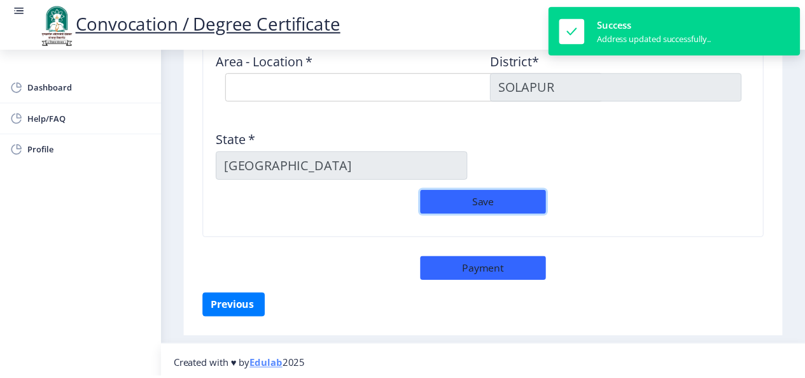
scroll to position [1178, 0]
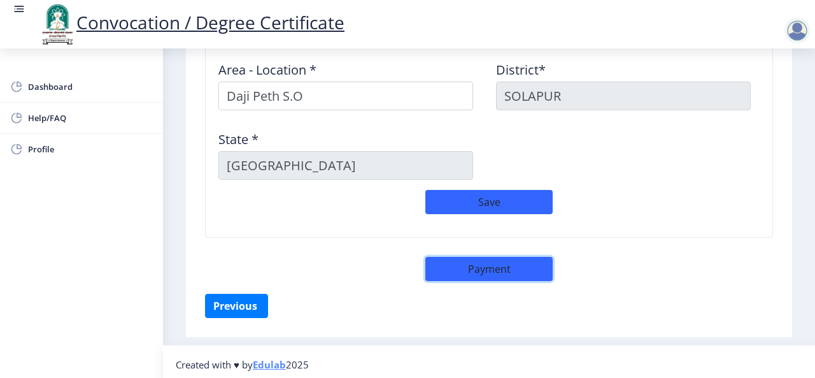
click at [464, 267] on button "Payment" at bounding box center [488, 269] width 127 height 24
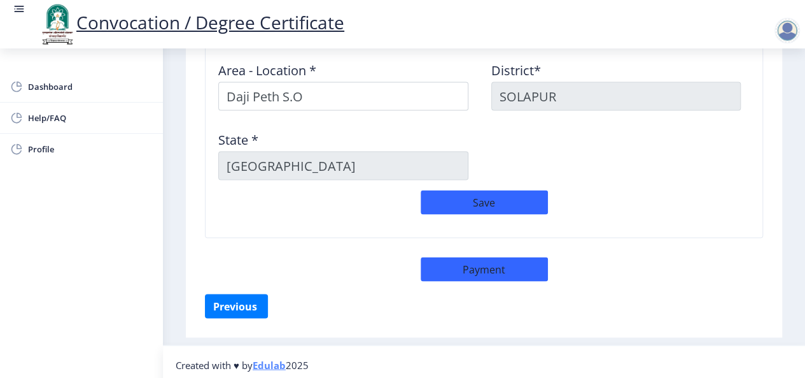
select select "sealed"
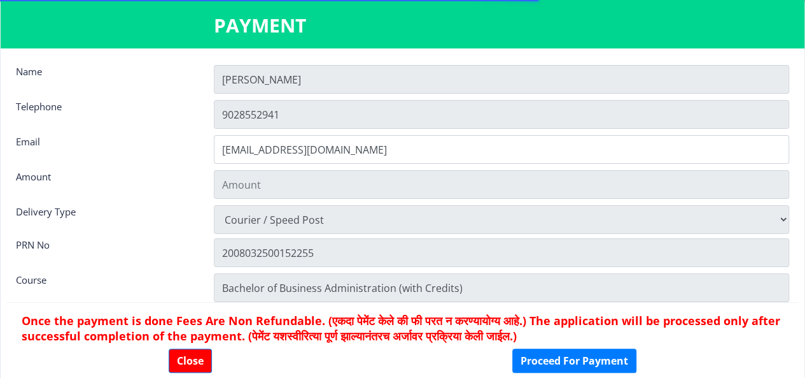
type input "2885"
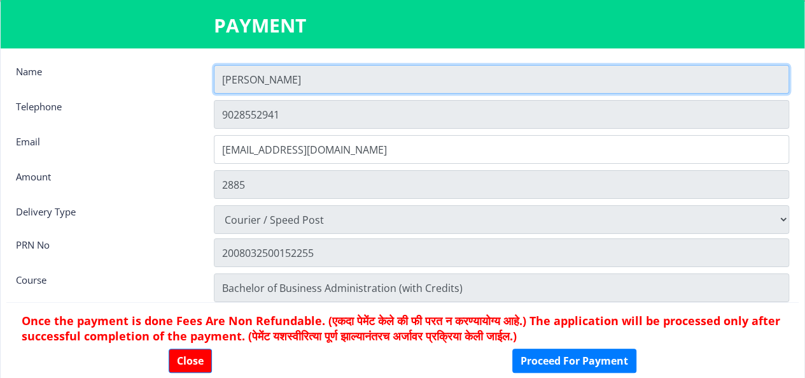
click at [274, 80] on input "[PERSON_NAME]" at bounding box center [501, 79] width 575 height 29
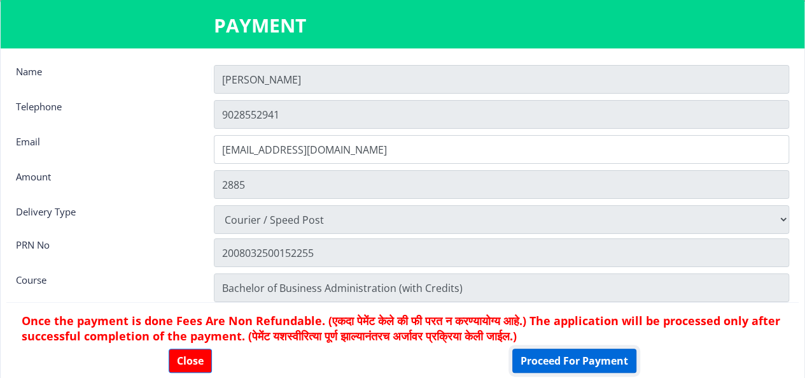
click at [542, 363] on button "Proceed For Payment" at bounding box center [574, 360] width 124 height 24
